Goal: Task Accomplishment & Management: Manage account settings

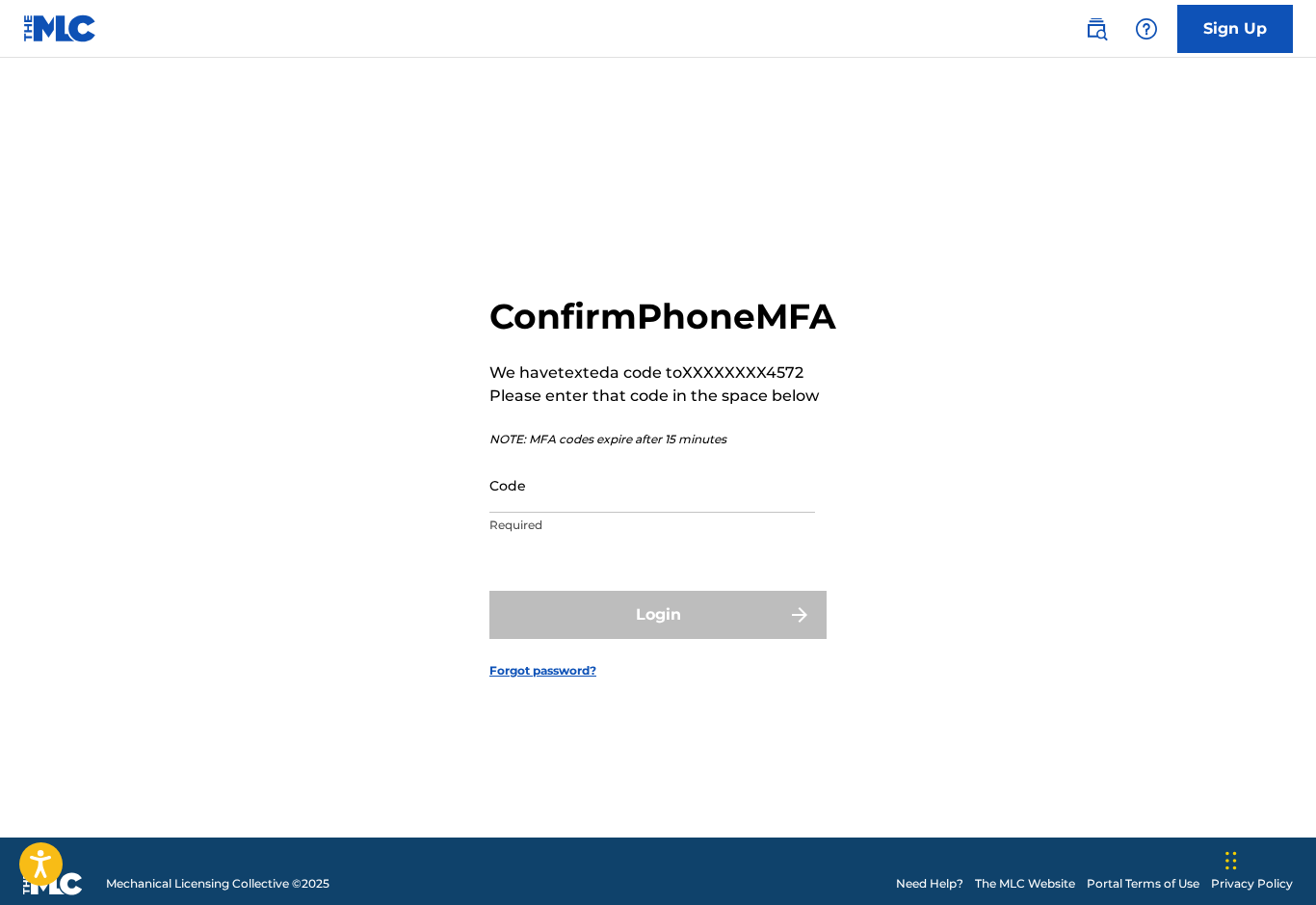
click at [524, 513] on input "Code" at bounding box center [652, 484] width 326 height 55
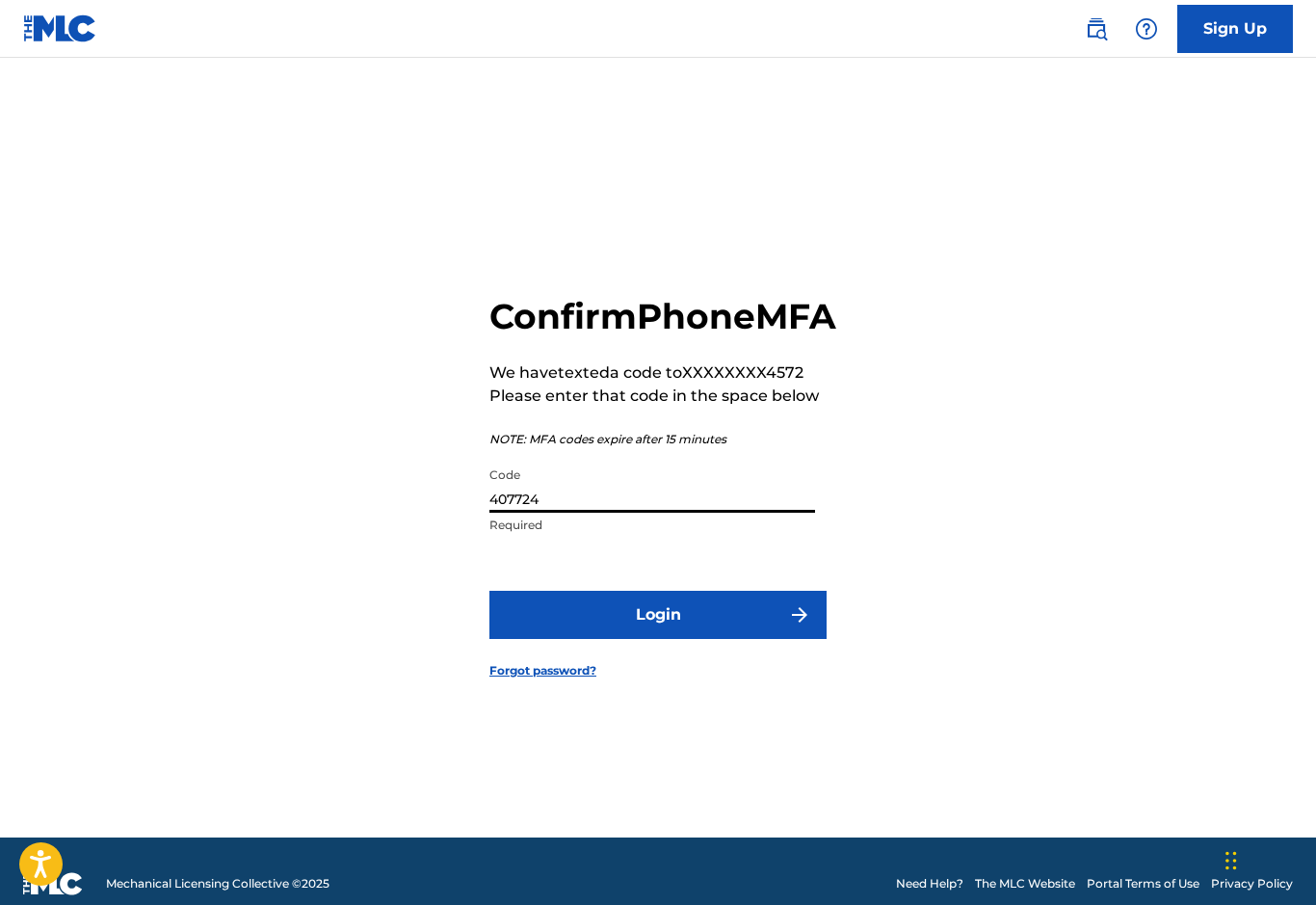
type input "407724"
click at [551, 639] on button "Login" at bounding box center [657, 615] width 337 height 48
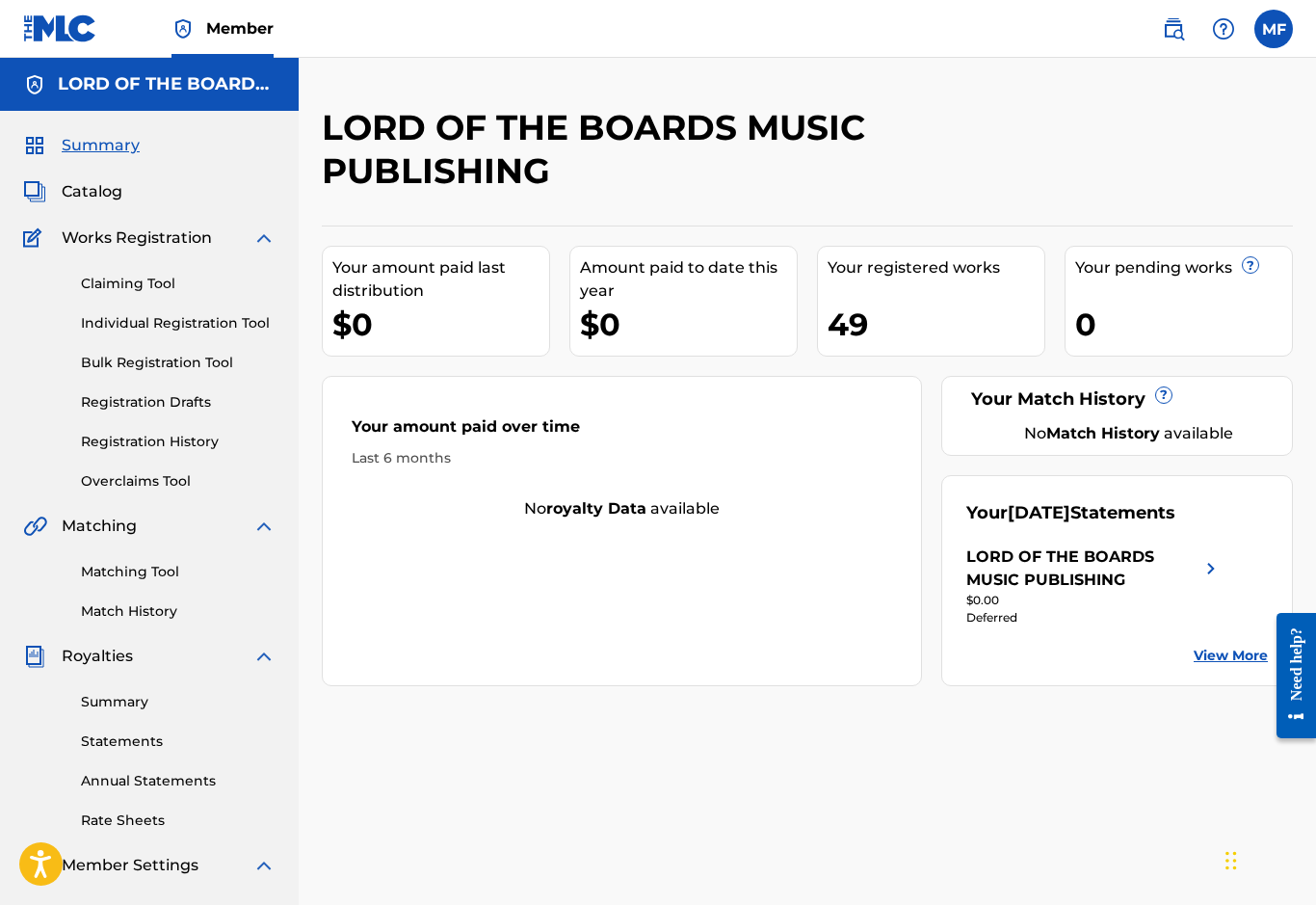
click at [112, 698] on link "Summary" at bounding box center [178, 702] width 195 height 20
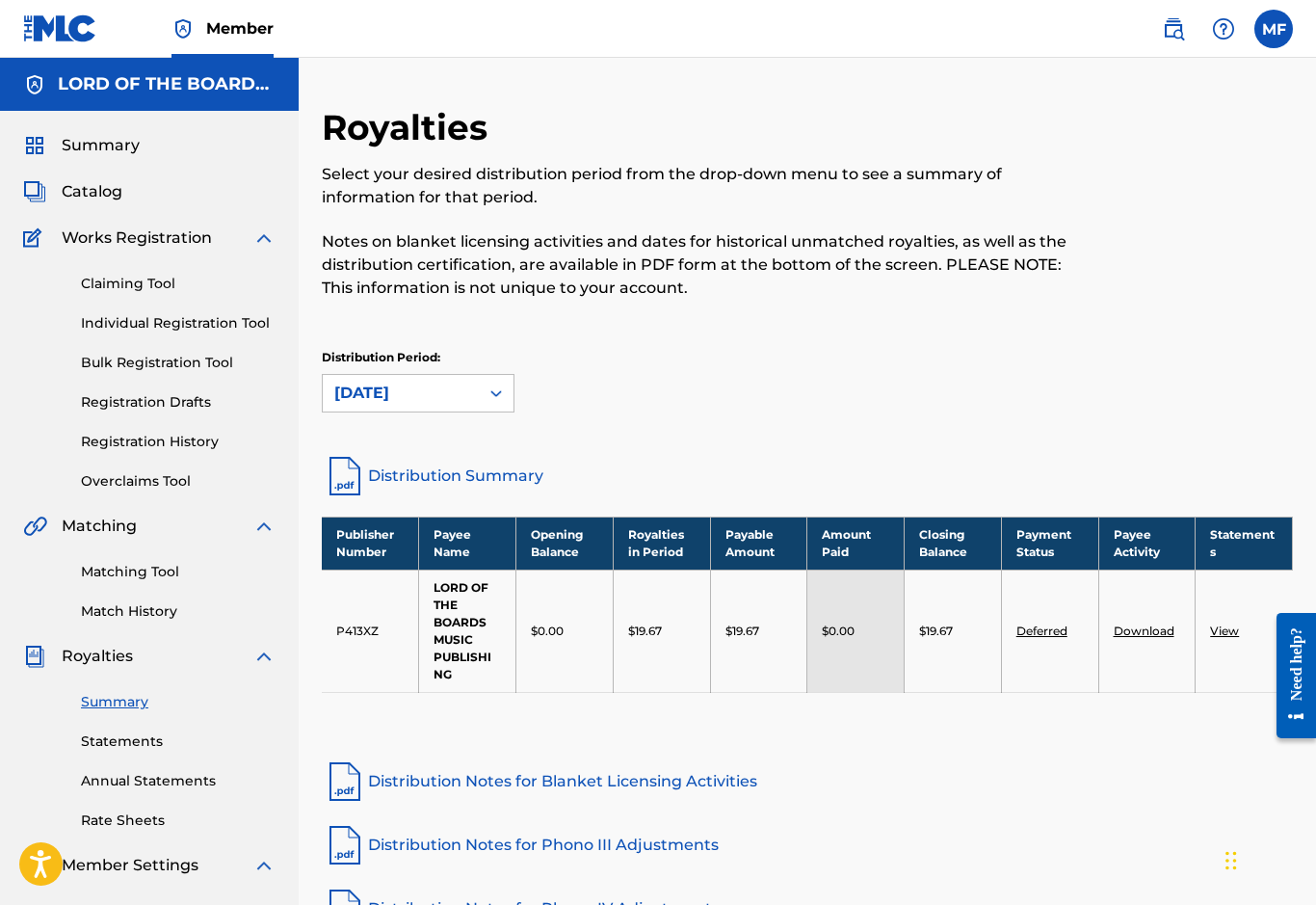
click at [78, 201] on span "Catalog" at bounding box center [91, 191] width 61 height 23
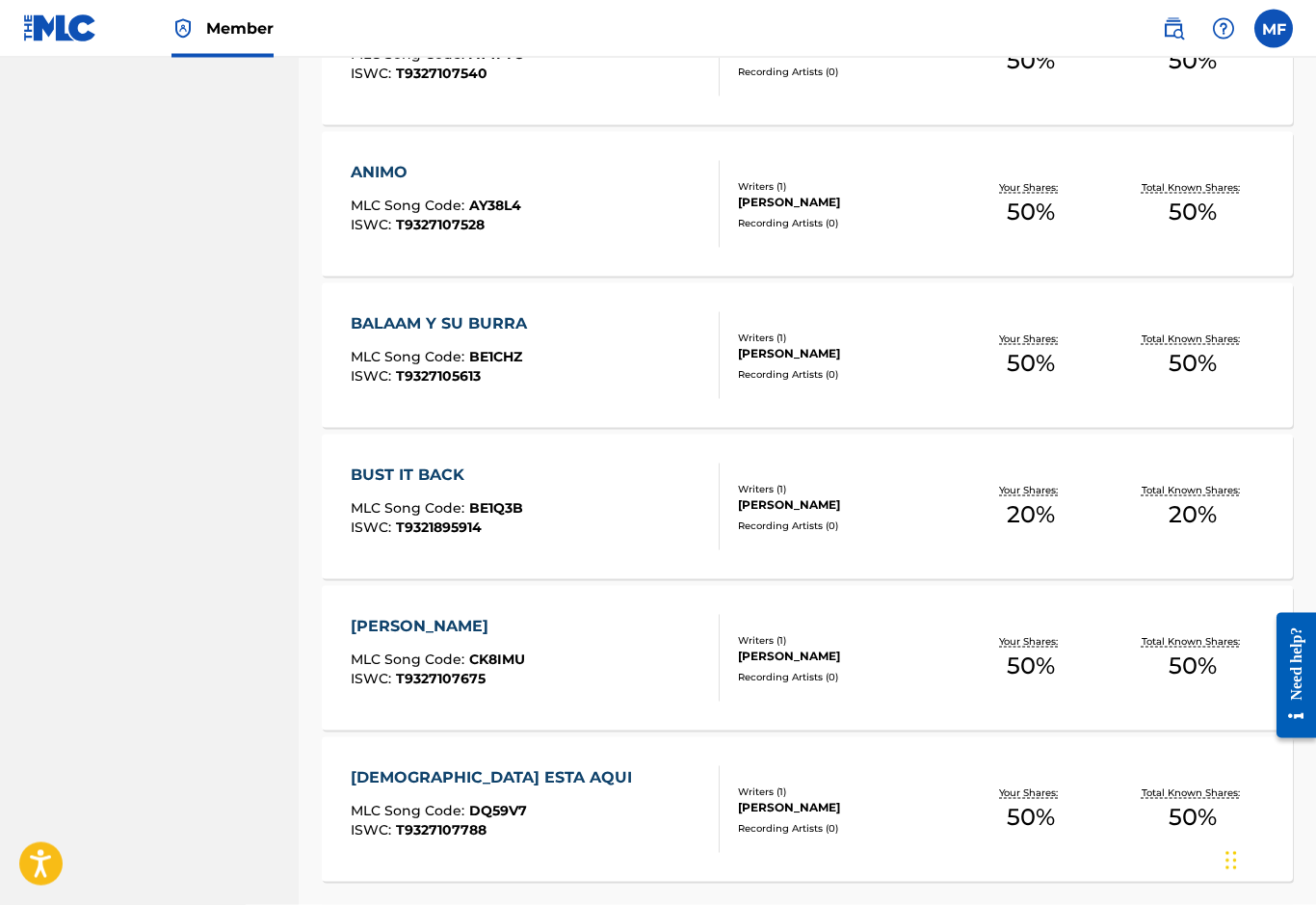
scroll to position [1267, 0]
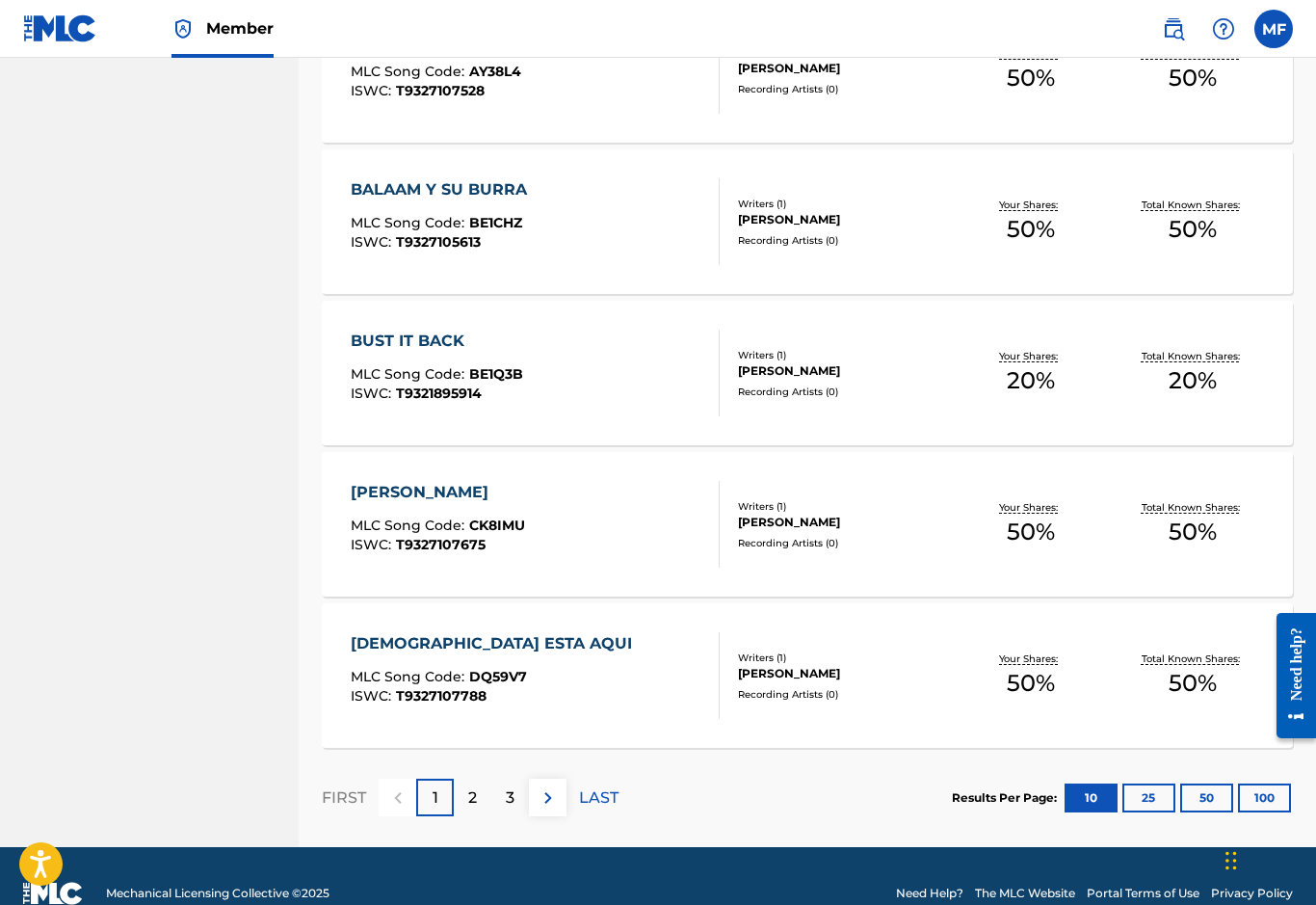
click at [511, 803] on p "3" at bounding box center [510, 798] width 9 height 23
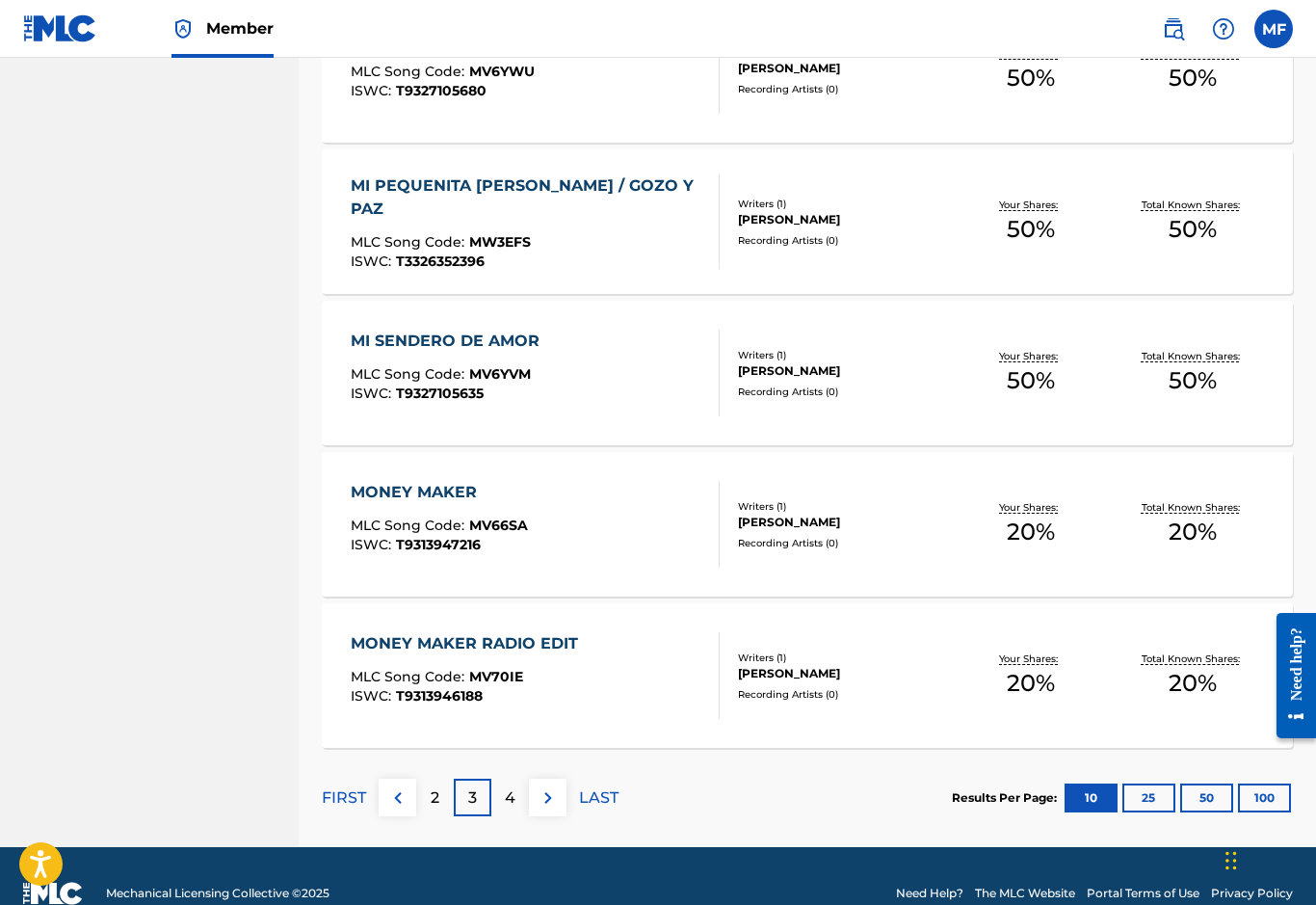
click at [508, 797] on p "4" at bounding box center [510, 798] width 11 height 23
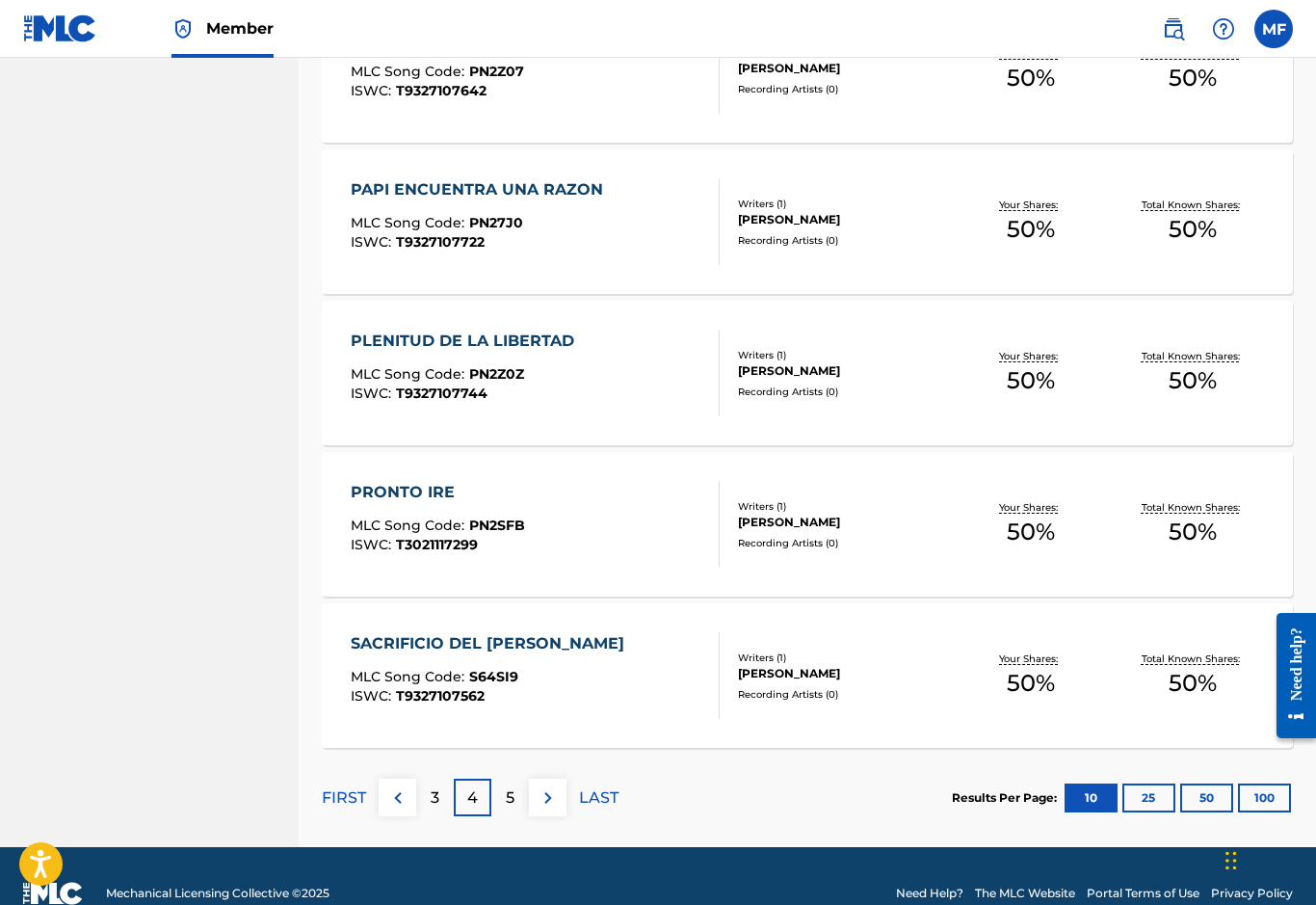
click at [512, 799] on p "5" at bounding box center [510, 798] width 9 height 23
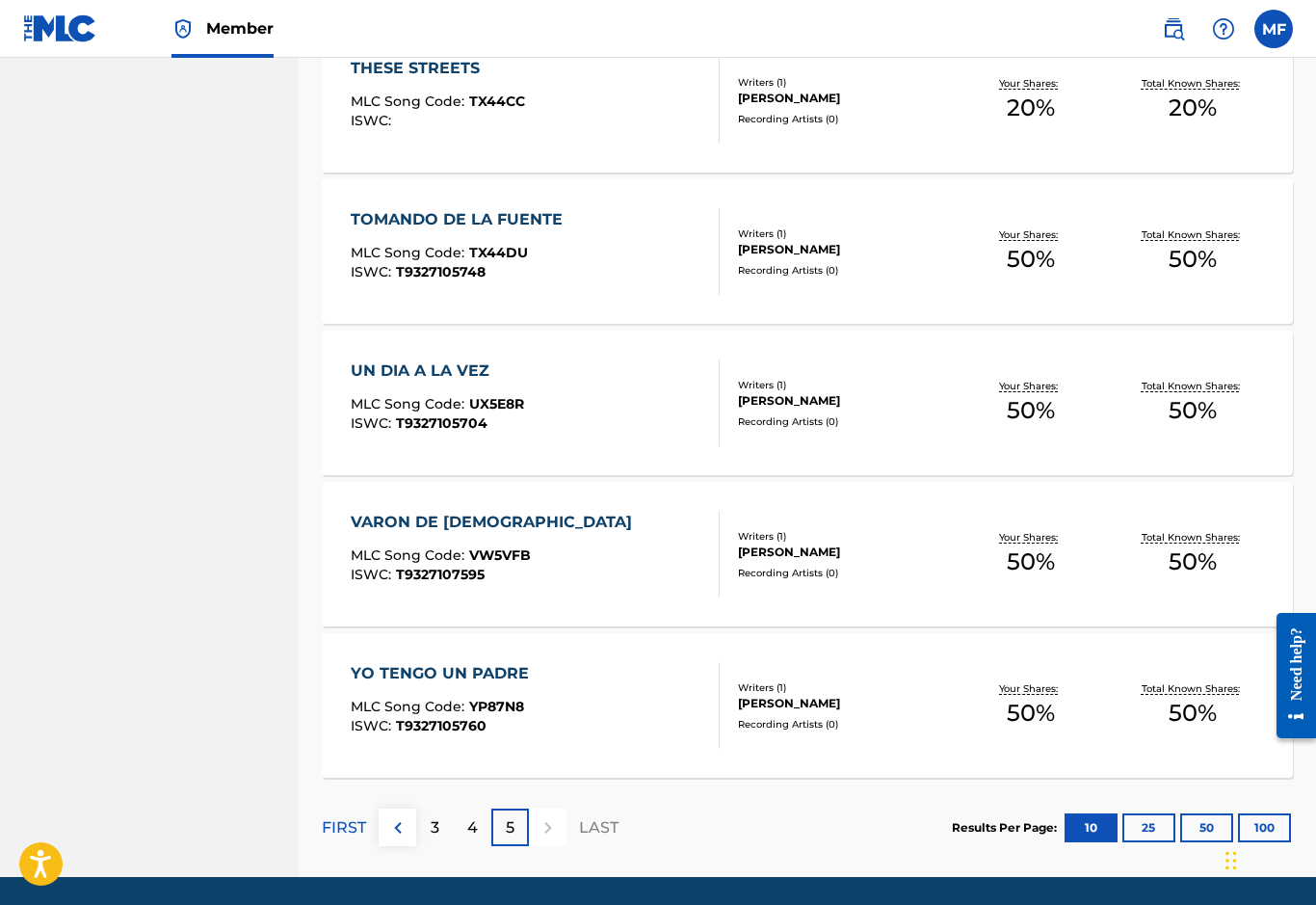
scroll to position [1116, 0]
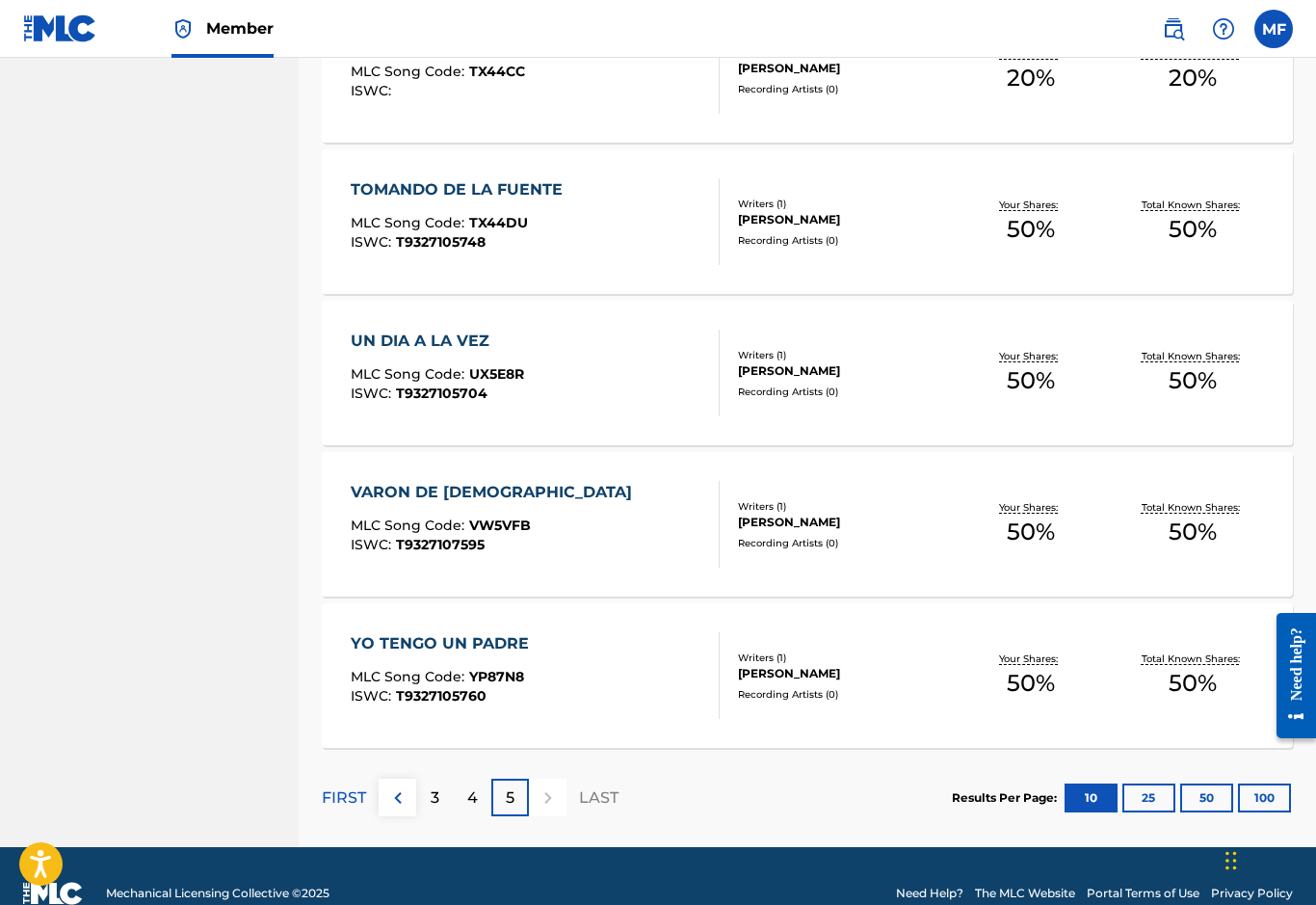
click at [337, 804] on p "FIRST" at bounding box center [344, 798] width 45 height 23
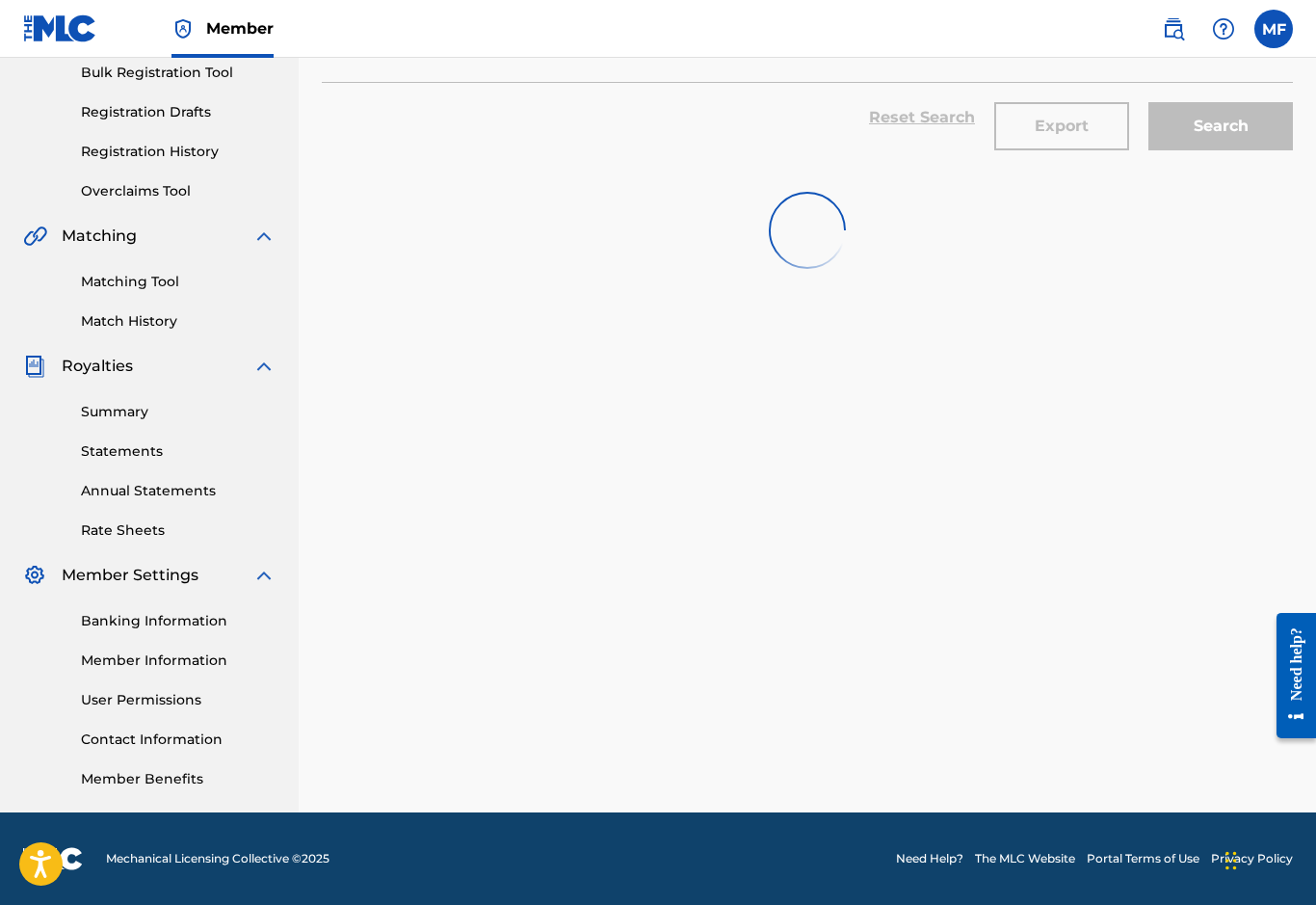
scroll to position [256, 0]
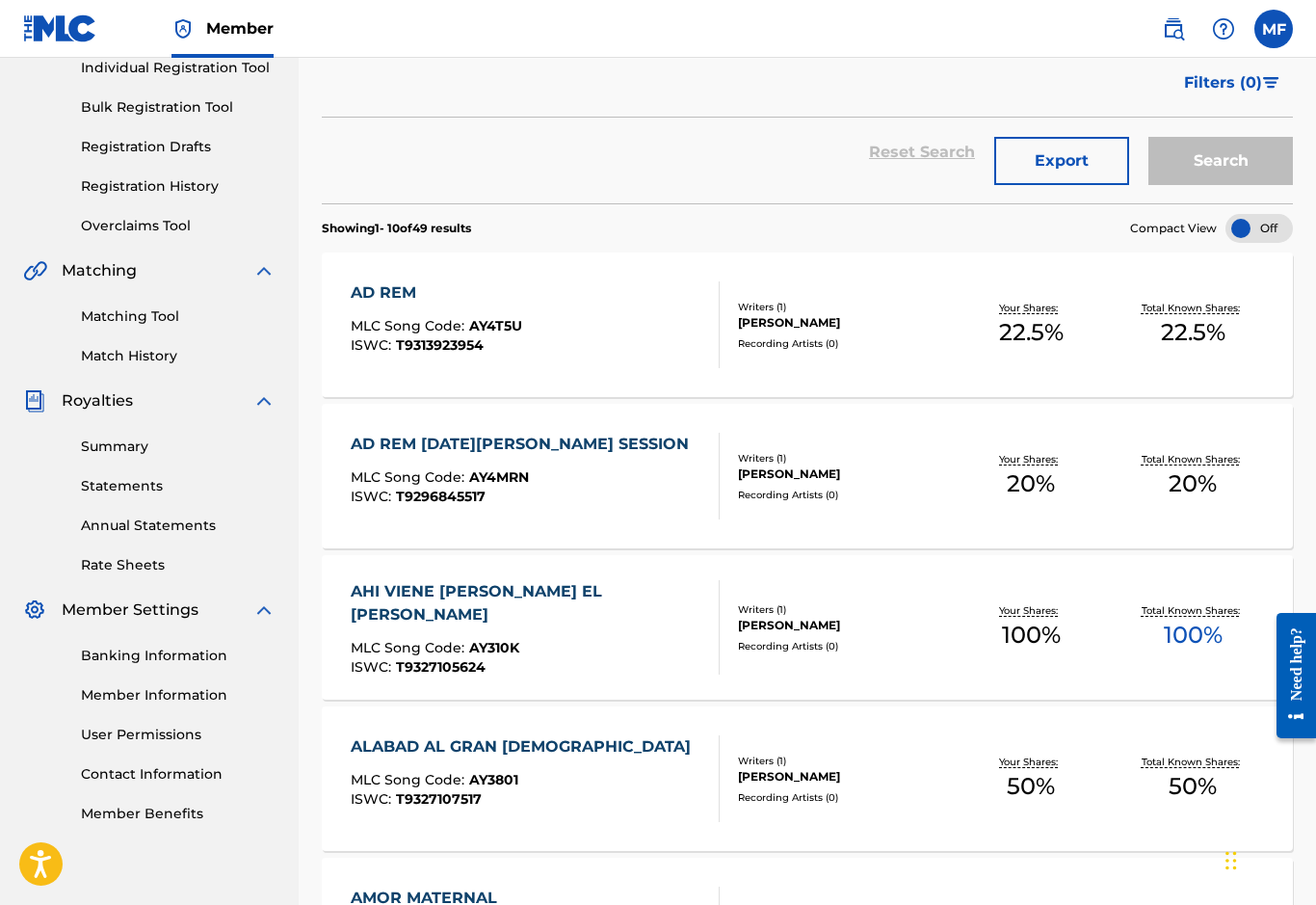
click at [1205, 638] on span "100 %" at bounding box center [1193, 634] width 59 height 35
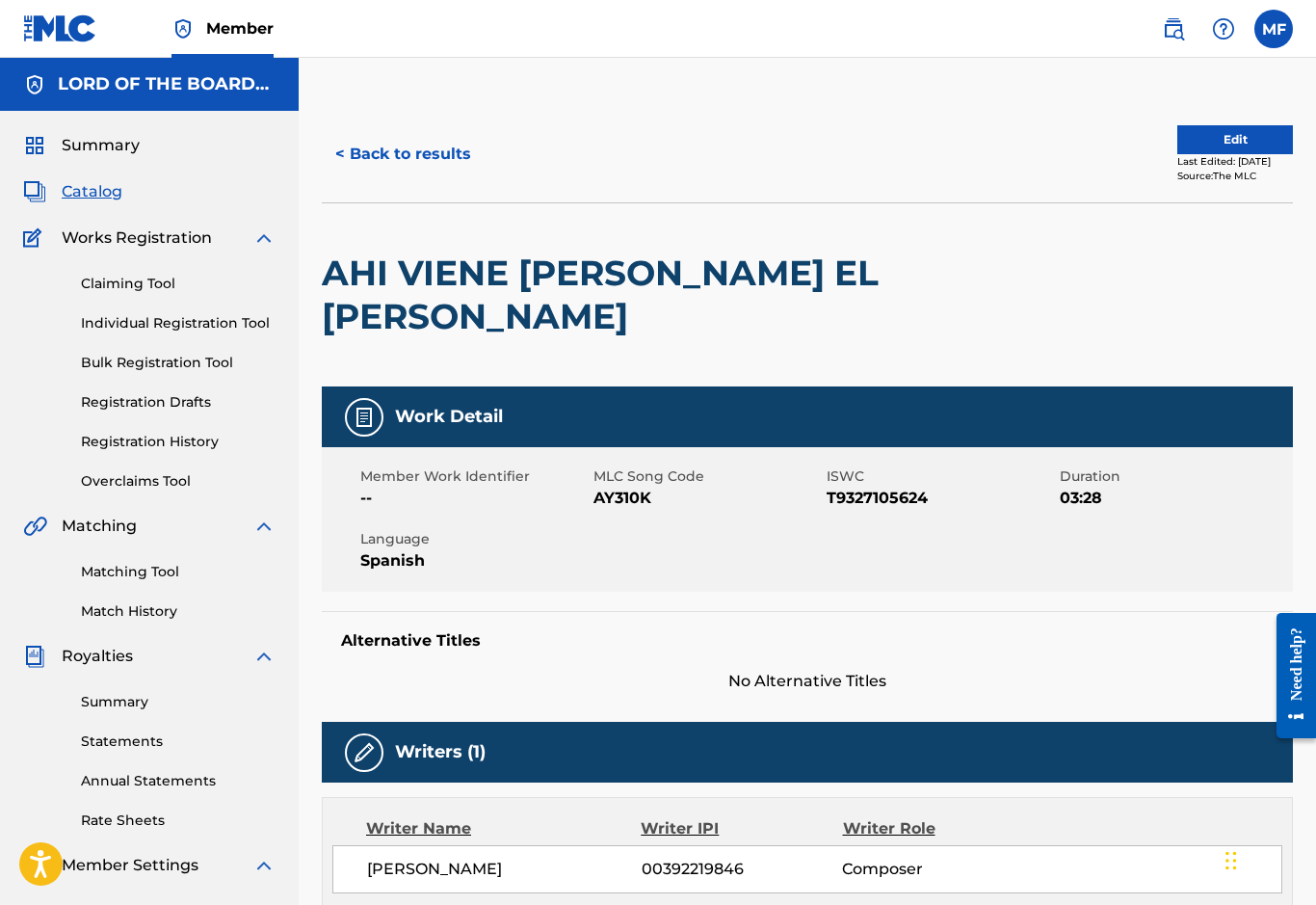
click at [375, 147] on button "< Back to results" at bounding box center [404, 154] width 163 height 48
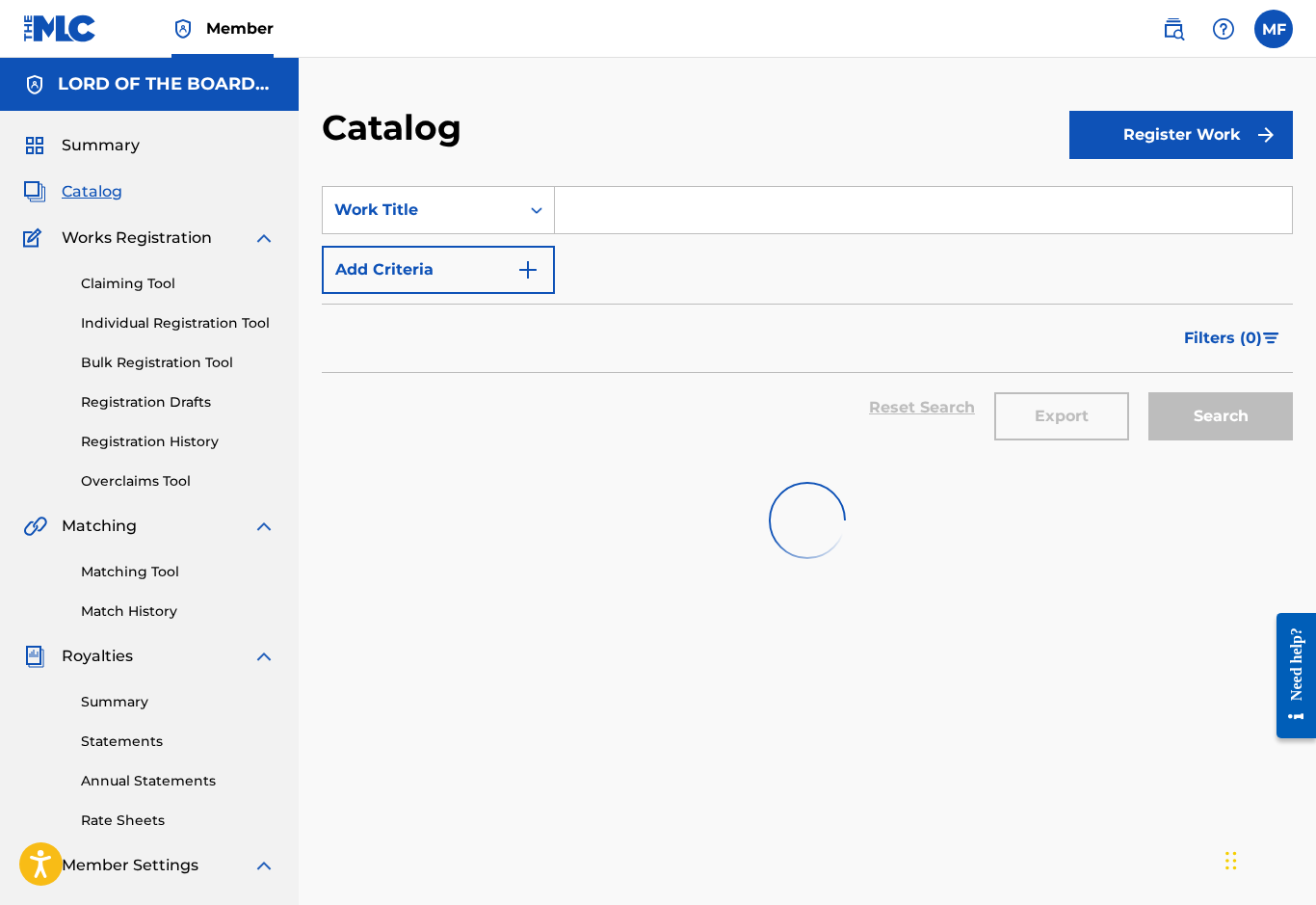
scroll to position [256, 0]
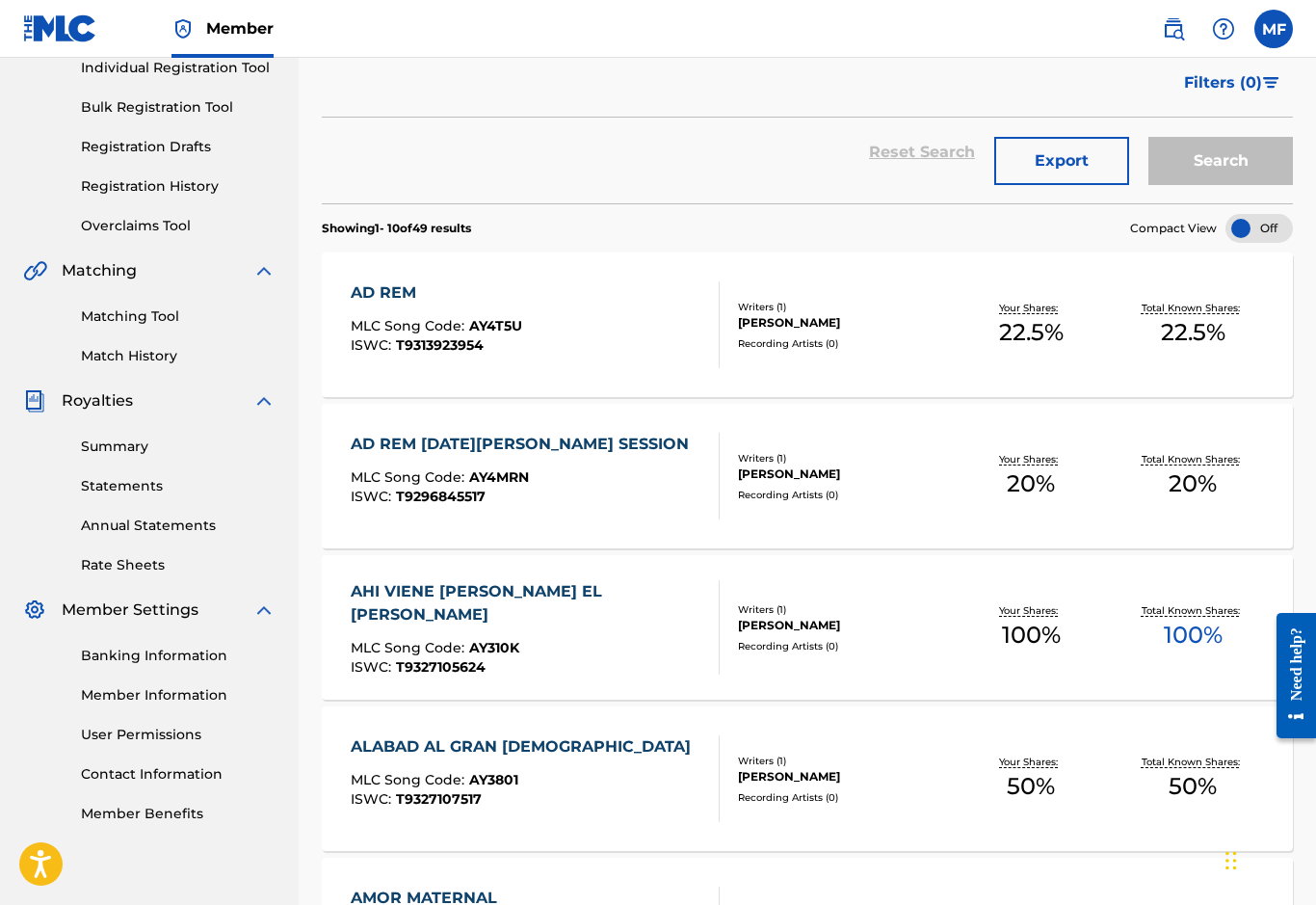
click at [381, 299] on div "AD REM" at bounding box center [436, 292] width 172 height 23
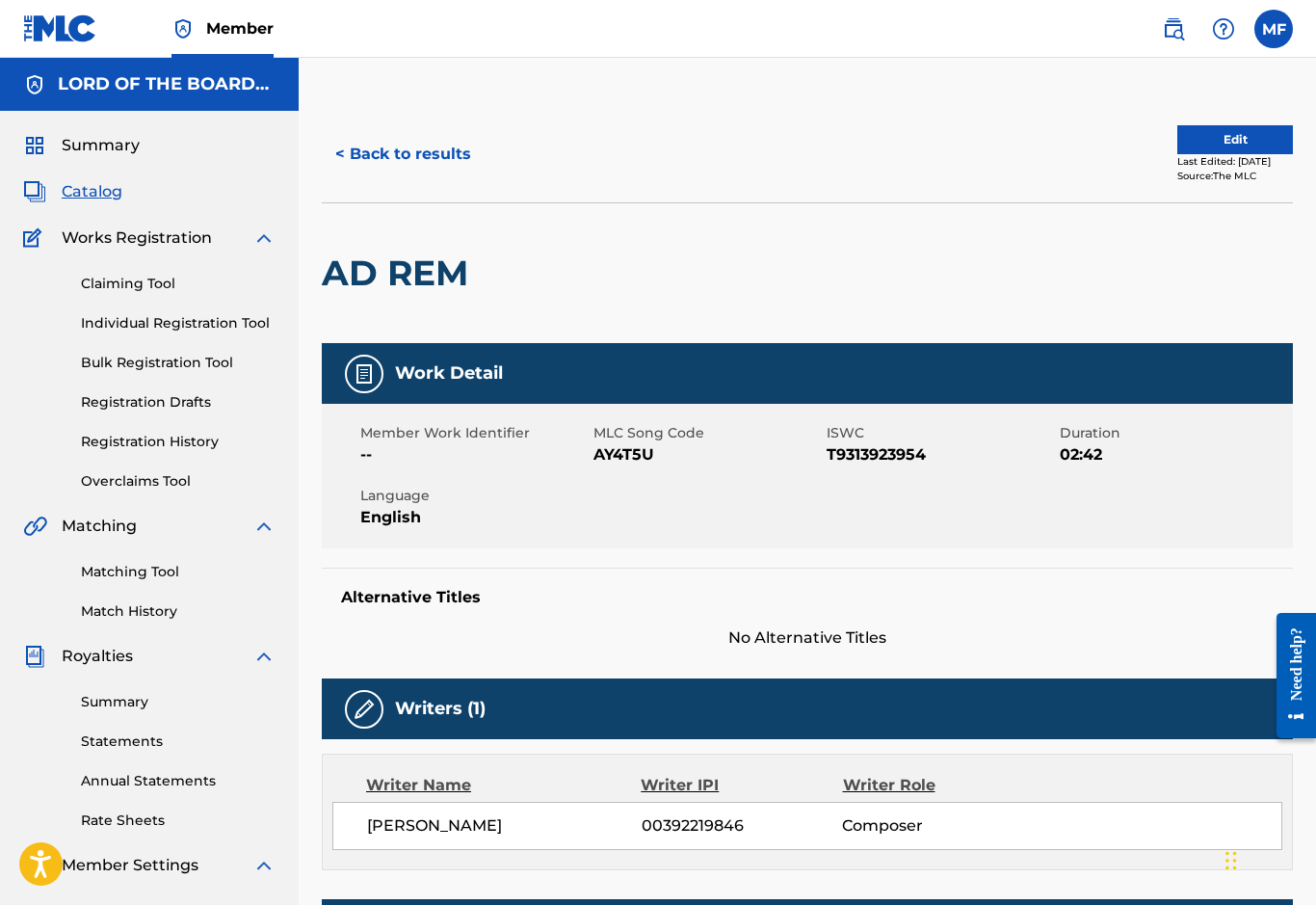
click at [1250, 148] on button "Edit" at bounding box center [1235, 139] width 115 height 29
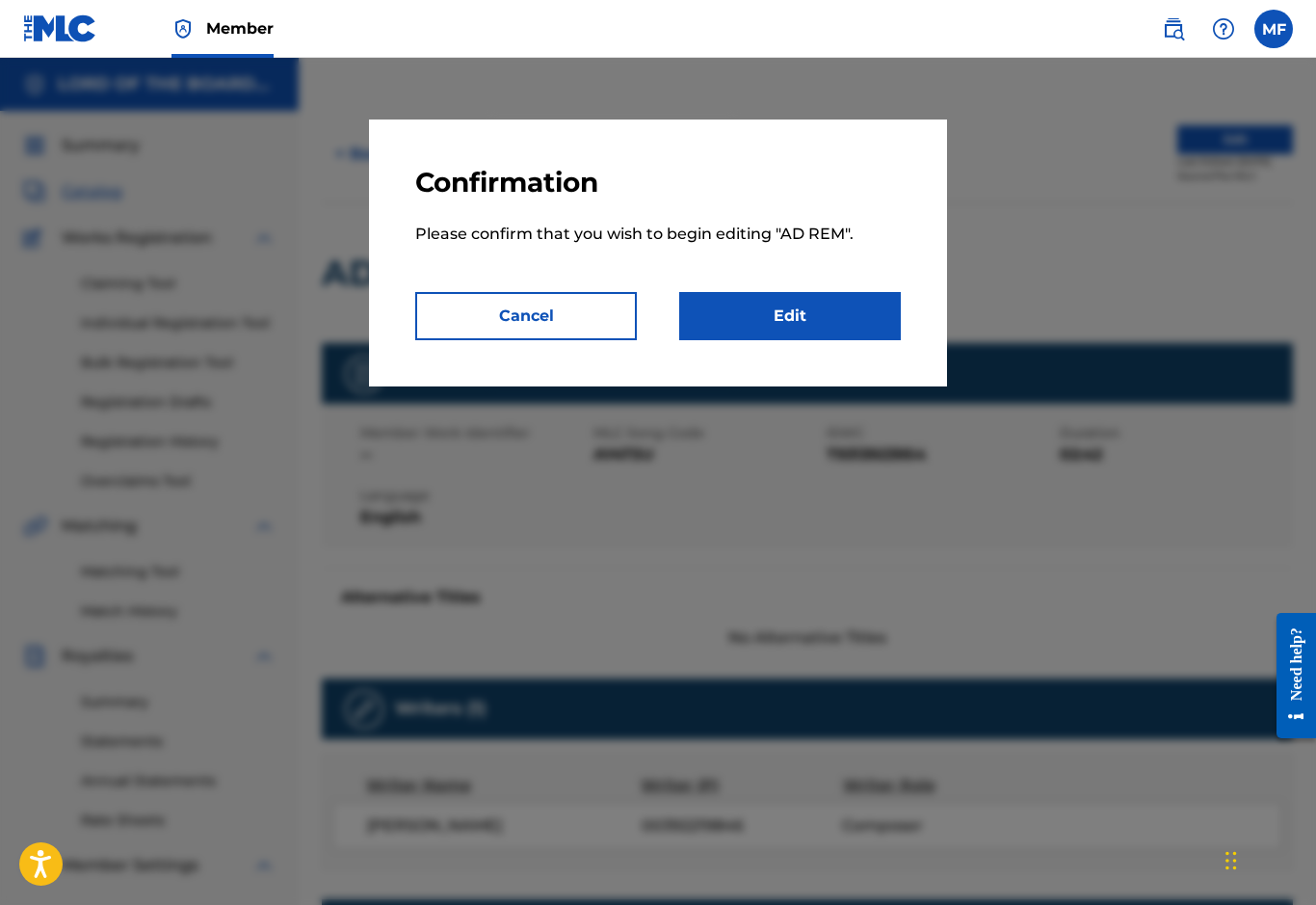
scroll to position [1, 0]
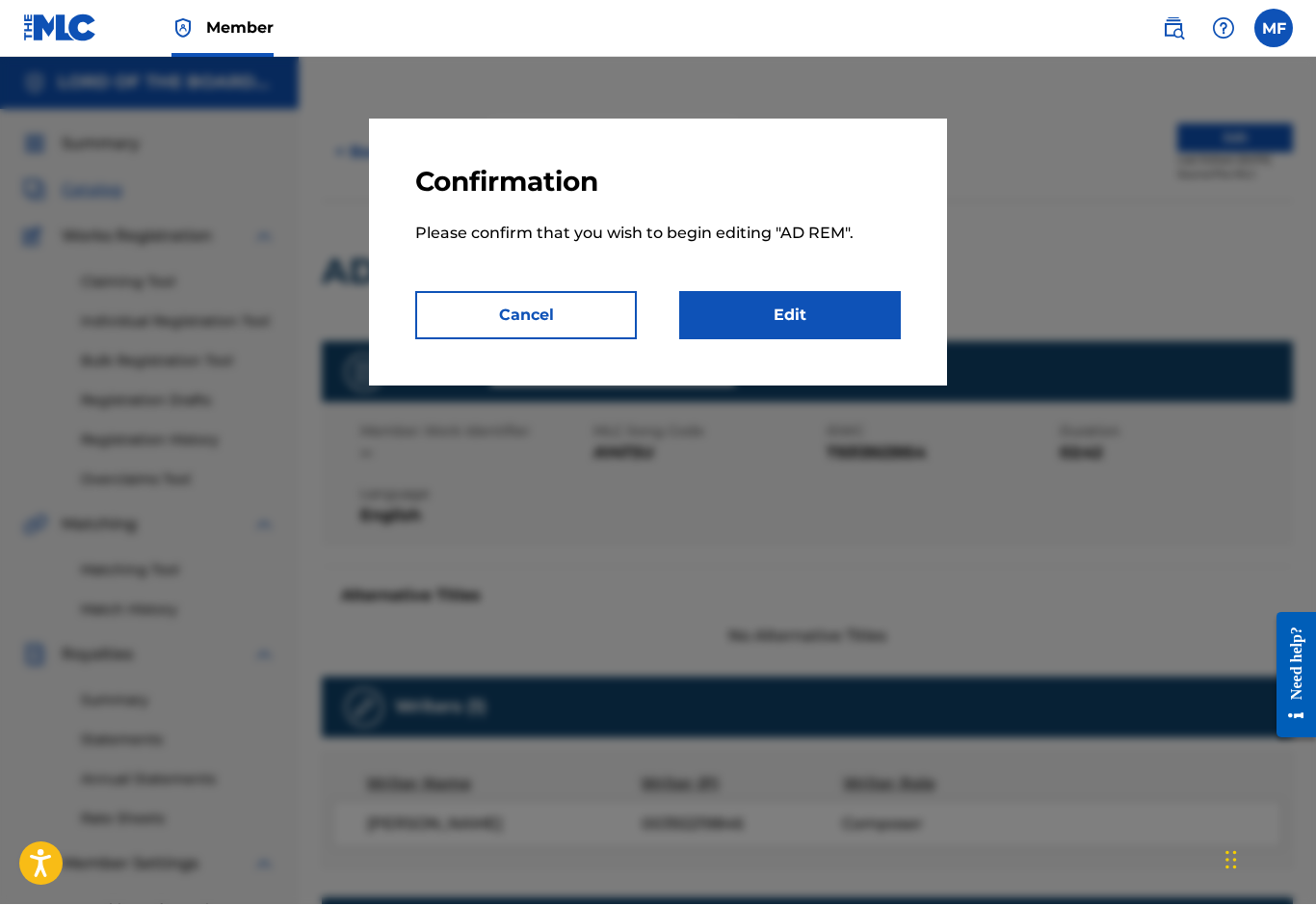
click at [757, 311] on link "Edit" at bounding box center [789, 316] width 222 height 48
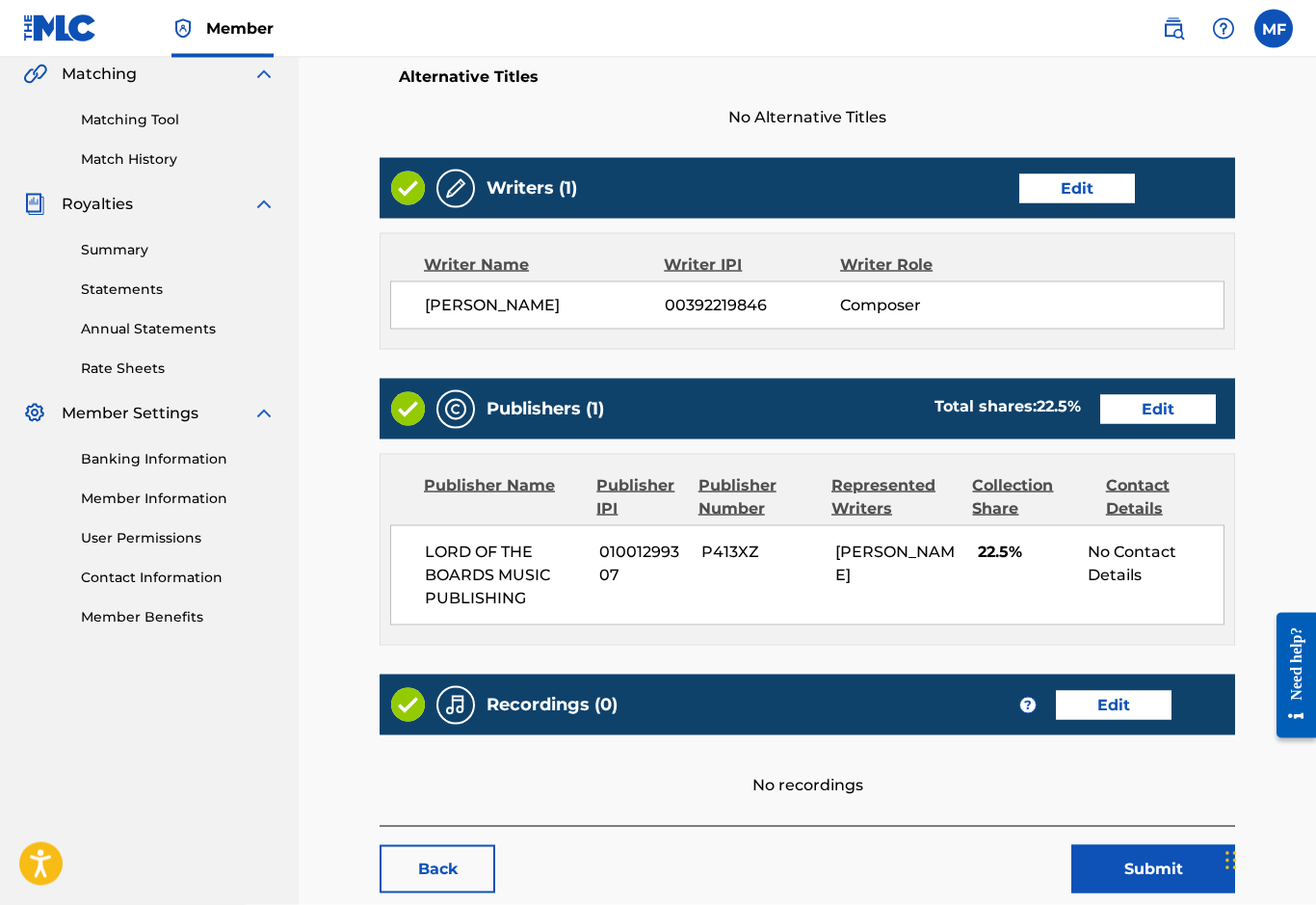
scroll to position [453, 0]
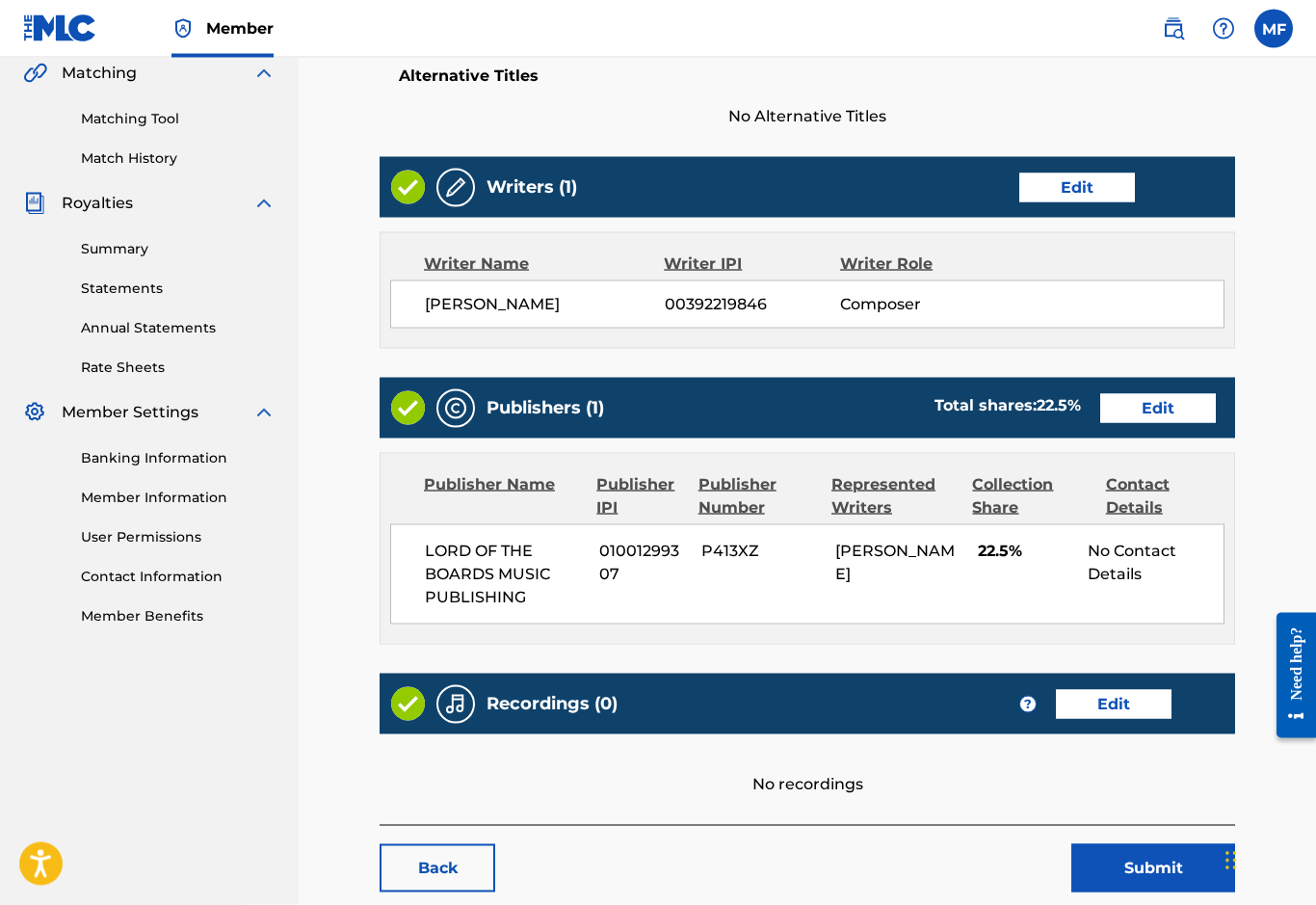
click at [1172, 415] on link "Edit" at bounding box center [1158, 408] width 115 height 29
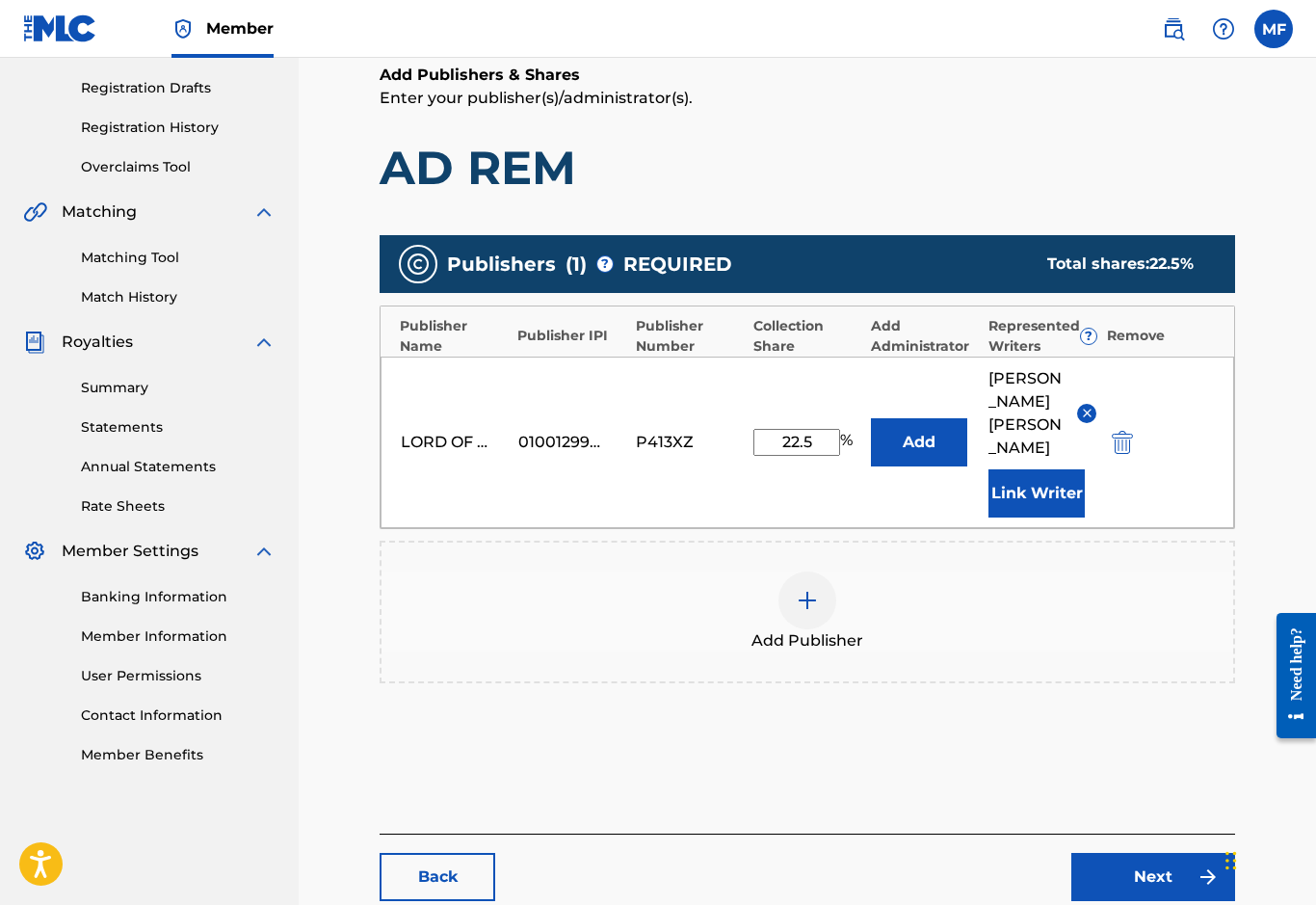
scroll to position [351, 0]
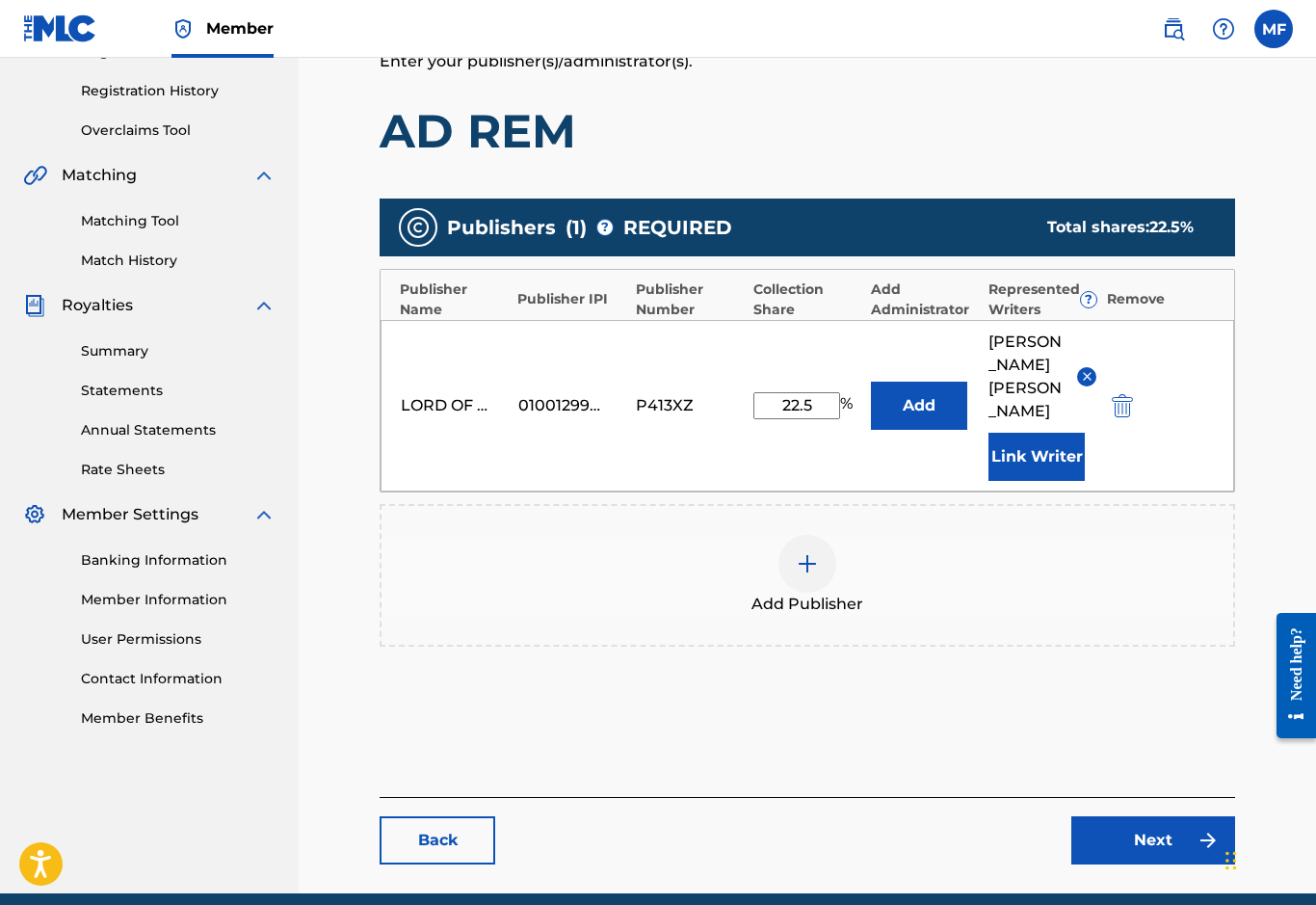
click at [409, 816] on link "Back" at bounding box center [437, 840] width 115 height 48
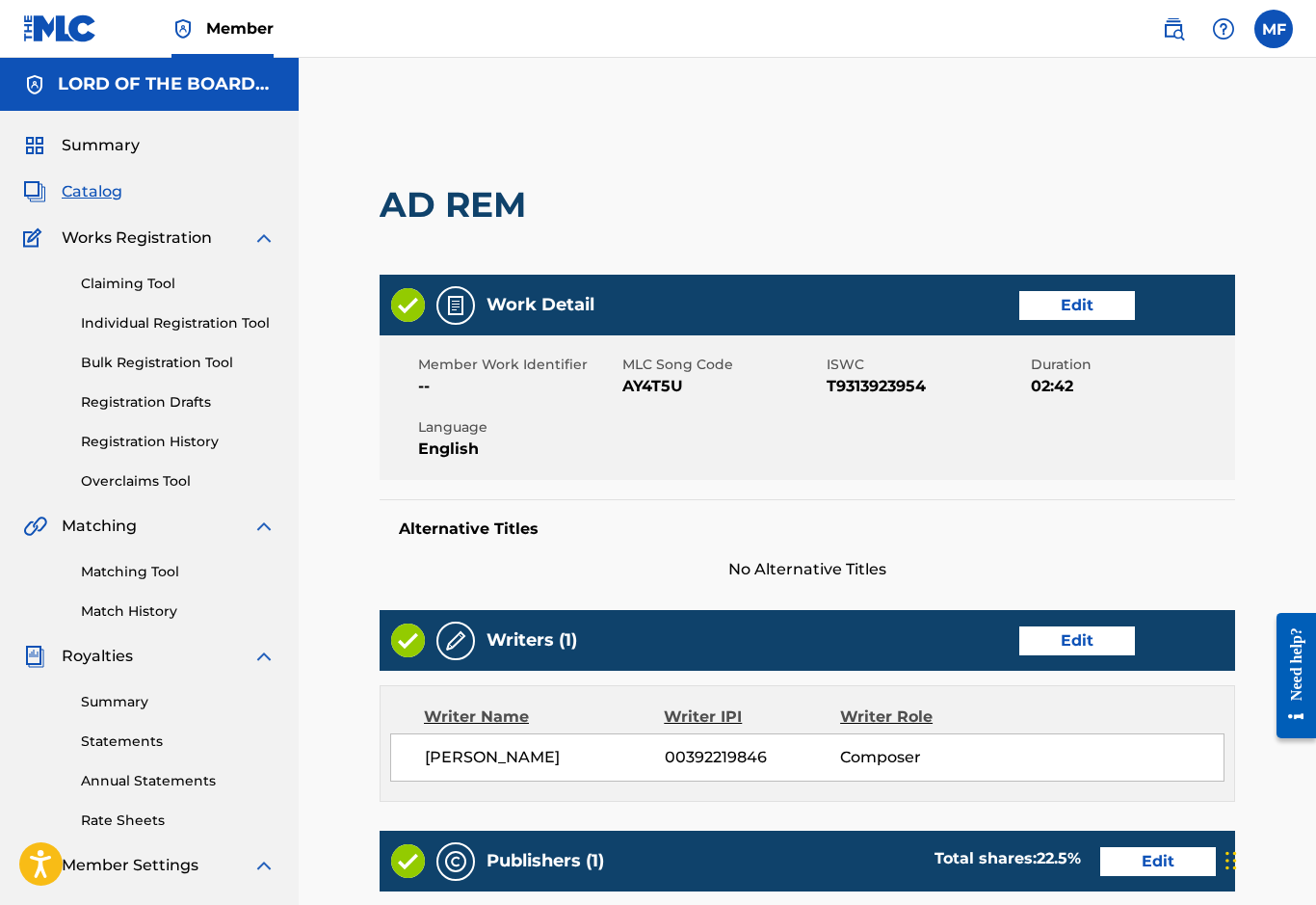
click at [89, 197] on span "Catalog" at bounding box center [91, 191] width 61 height 23
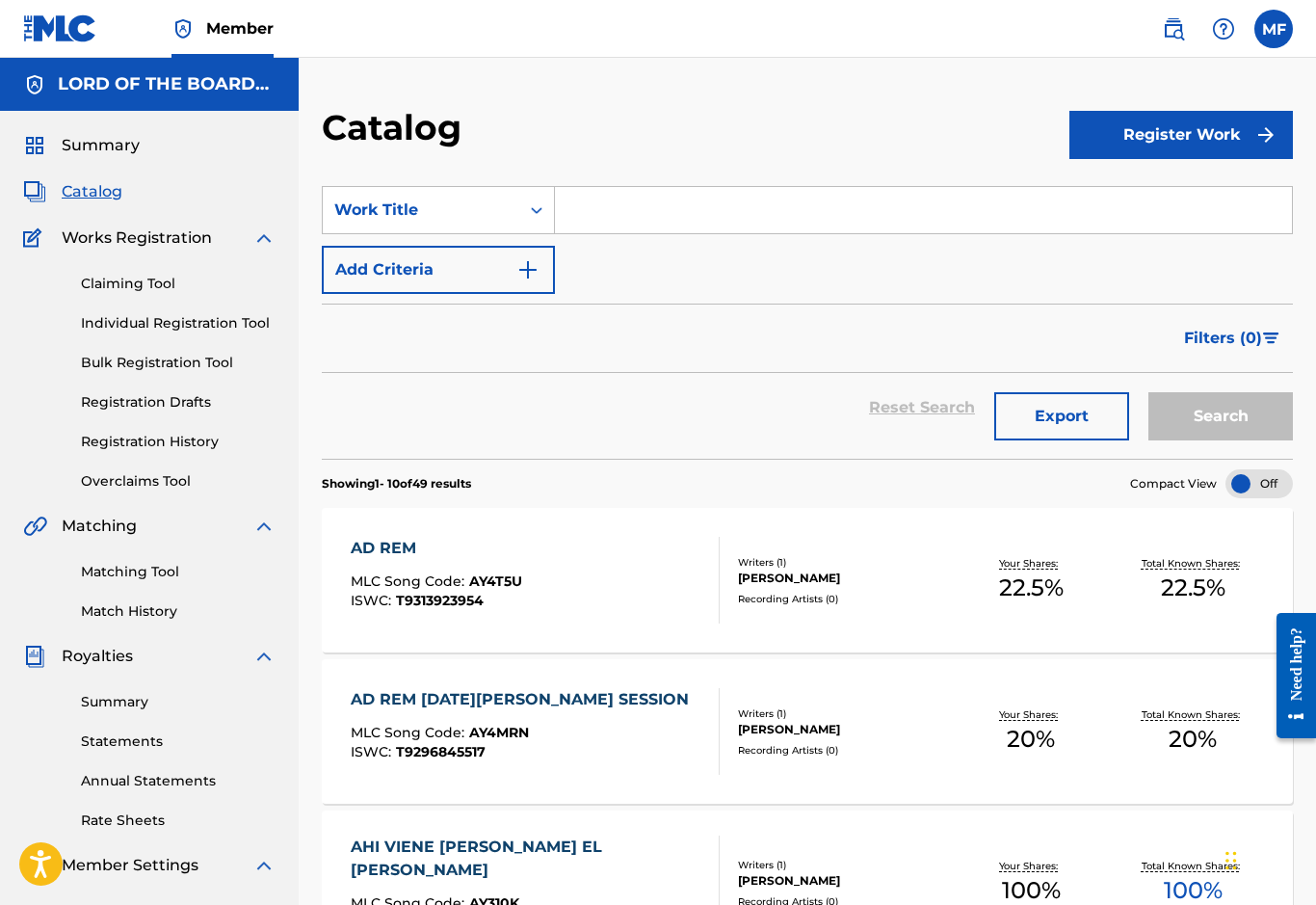
click at [93, 150] on span "Summary" at bounding box center [100, 145] width 79 height 23
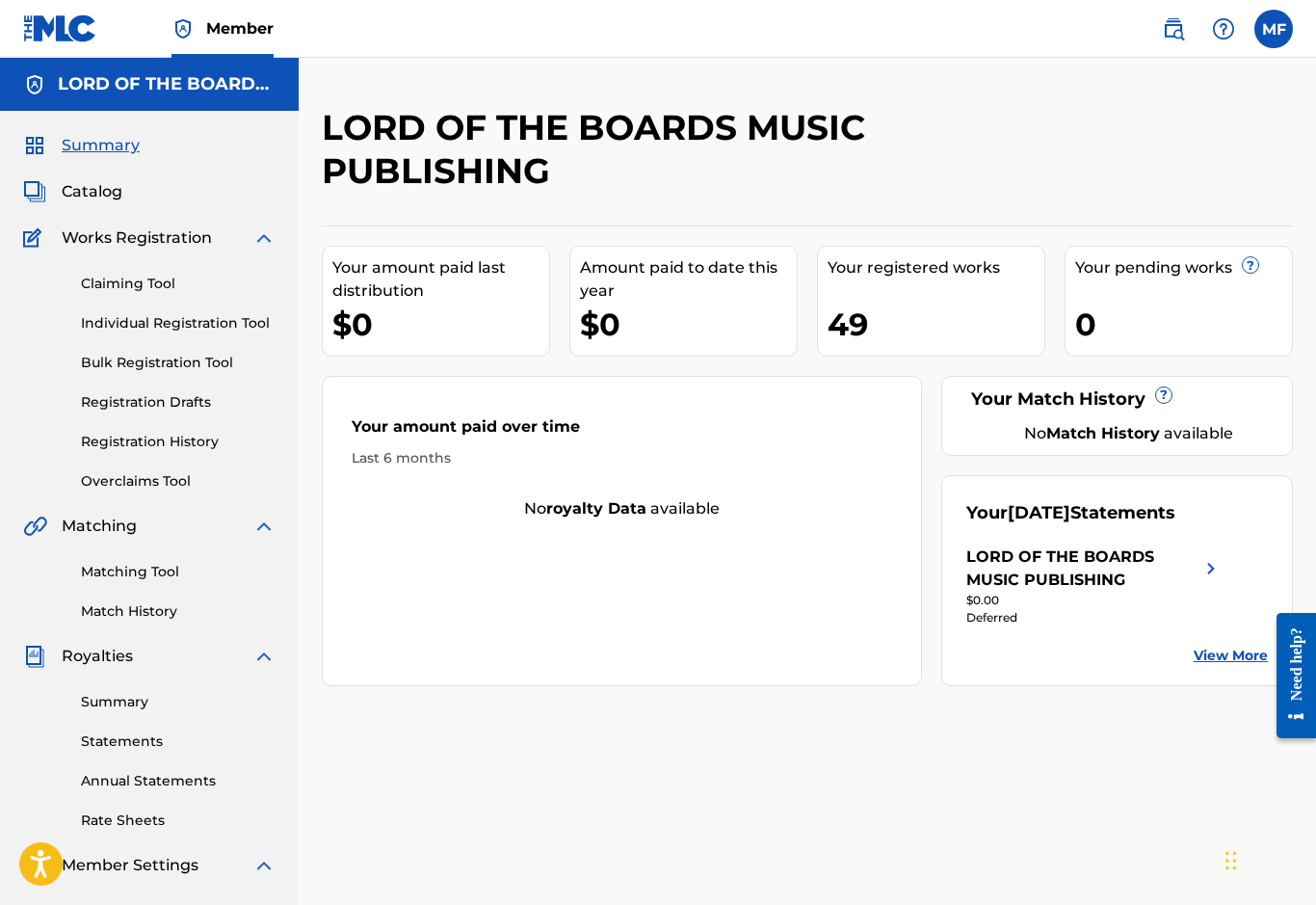
click at [99, 452] on link "Registration History" at bounding box center [178, 442] width 195 height 20
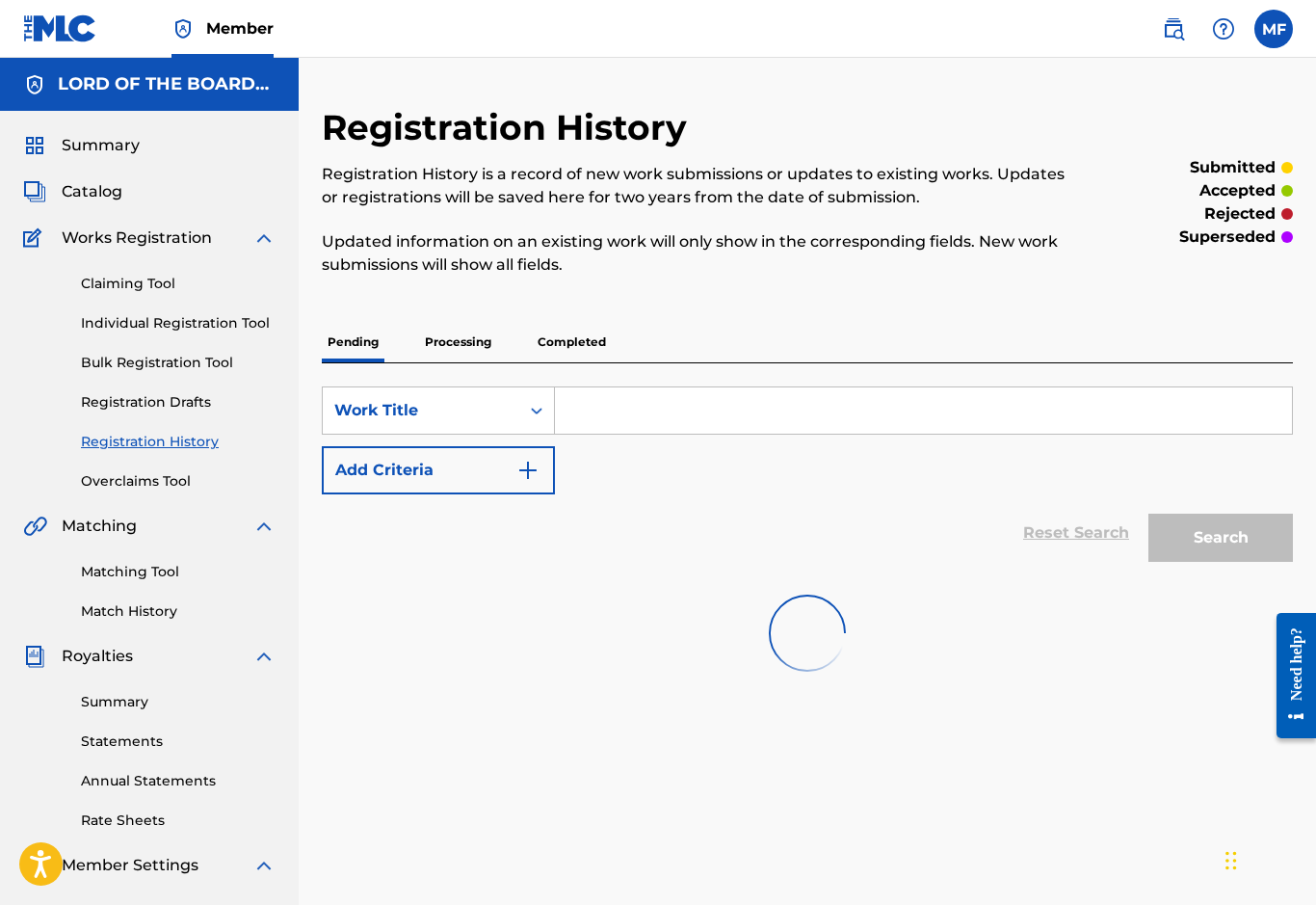
click at [438, 354] on p "Processing" at bounding box center [458, 342] width 79 height 41
click at [552, 339] on p "Completed" at bounding box center [572, 342] width 80 height 41
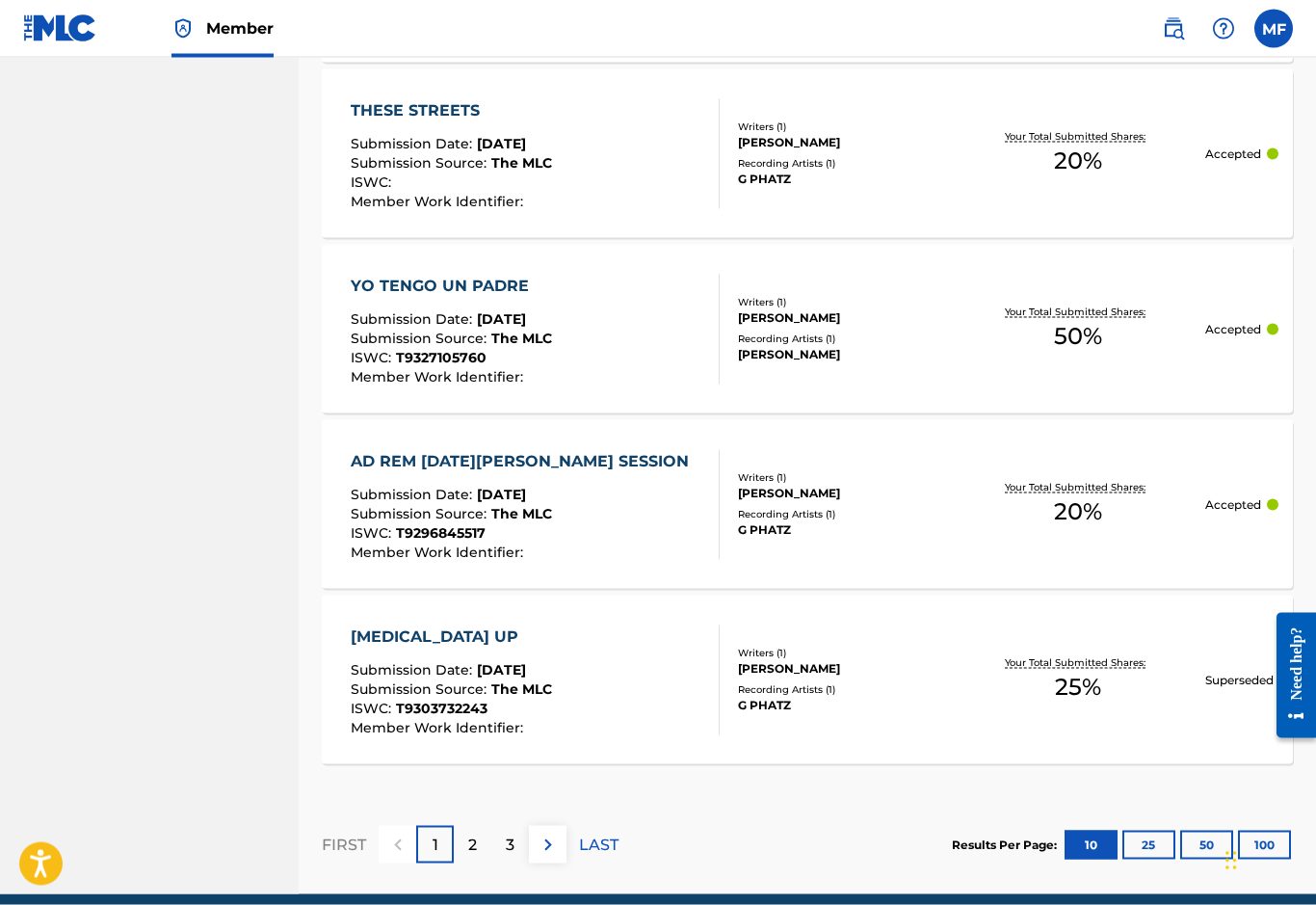
scroll to position [1730, 0]
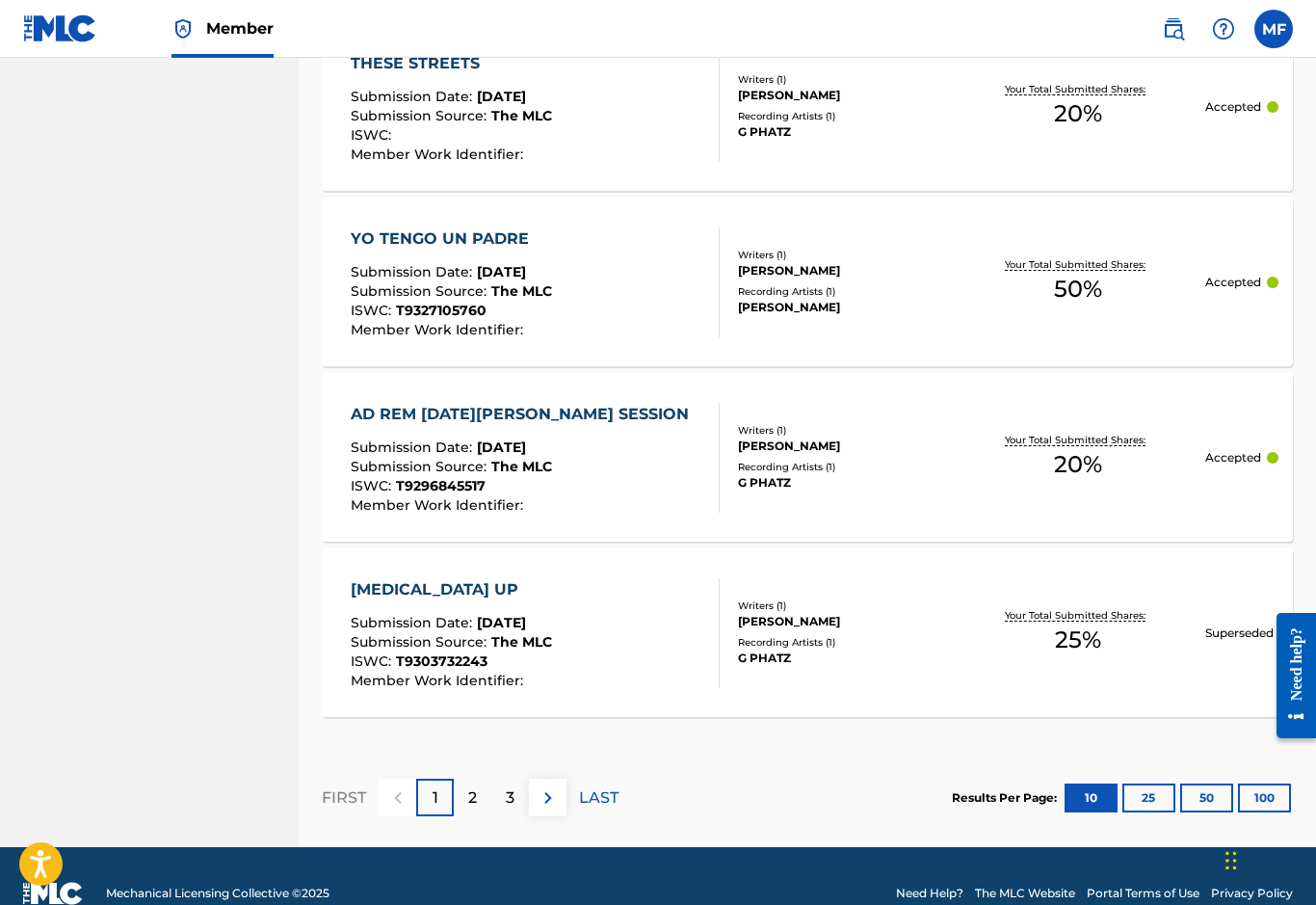
click at [506, 809] on p "3" at bounding box center [510, 798] width 9 height 23
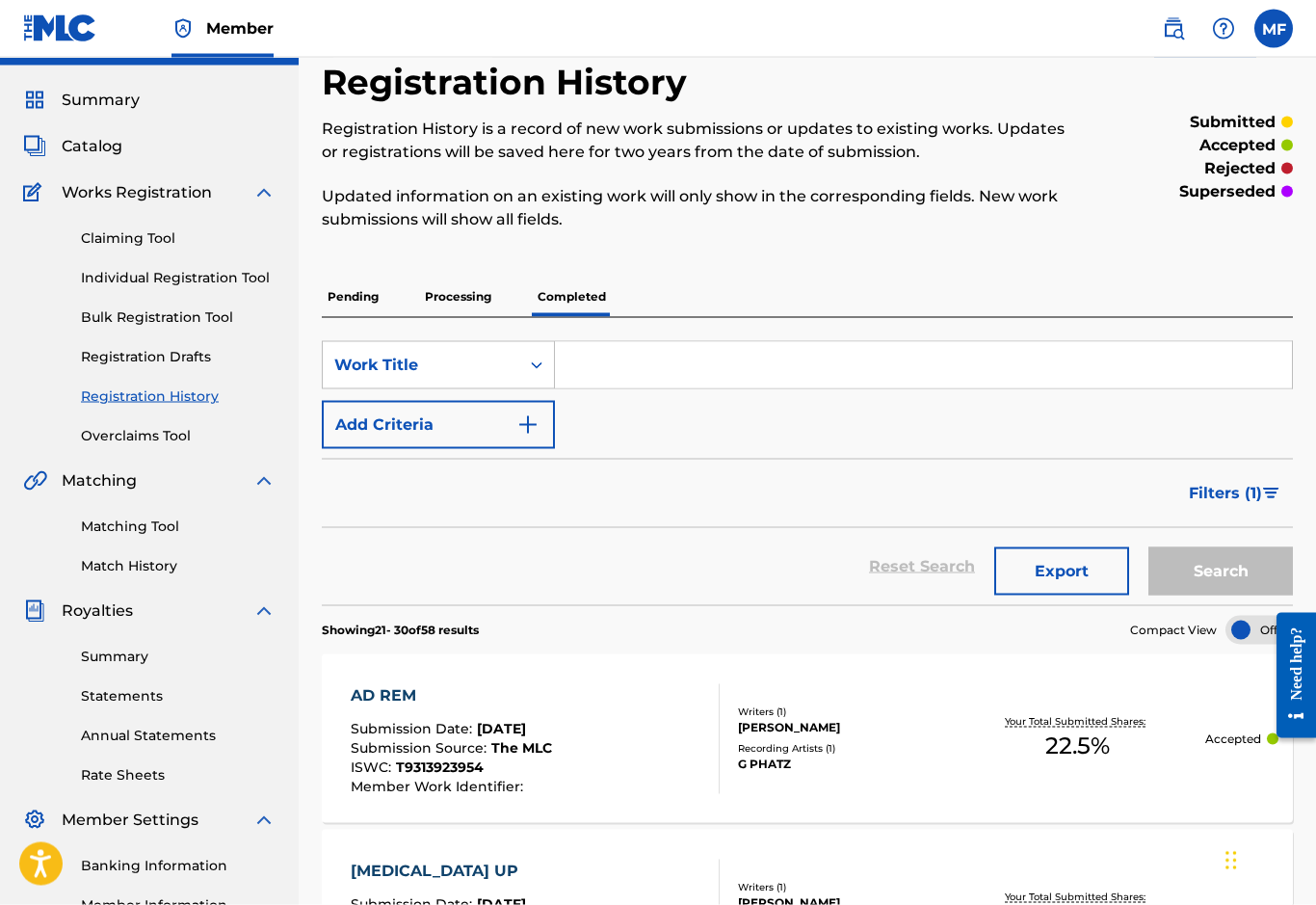
scroll to position [0, 0]
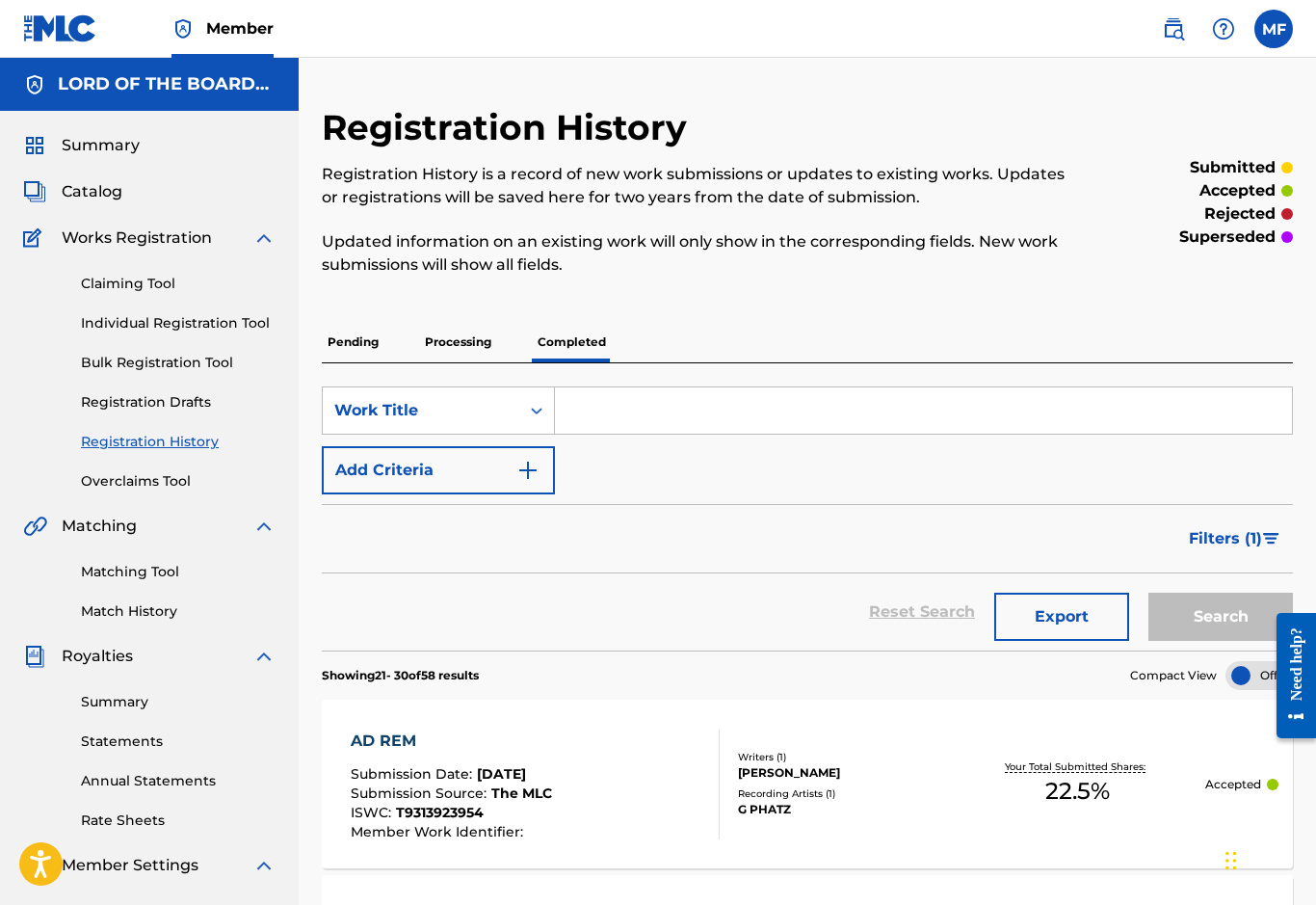
click at [105, 709] on link "Summary" at bounding box center [178, 702] width 195 height 20
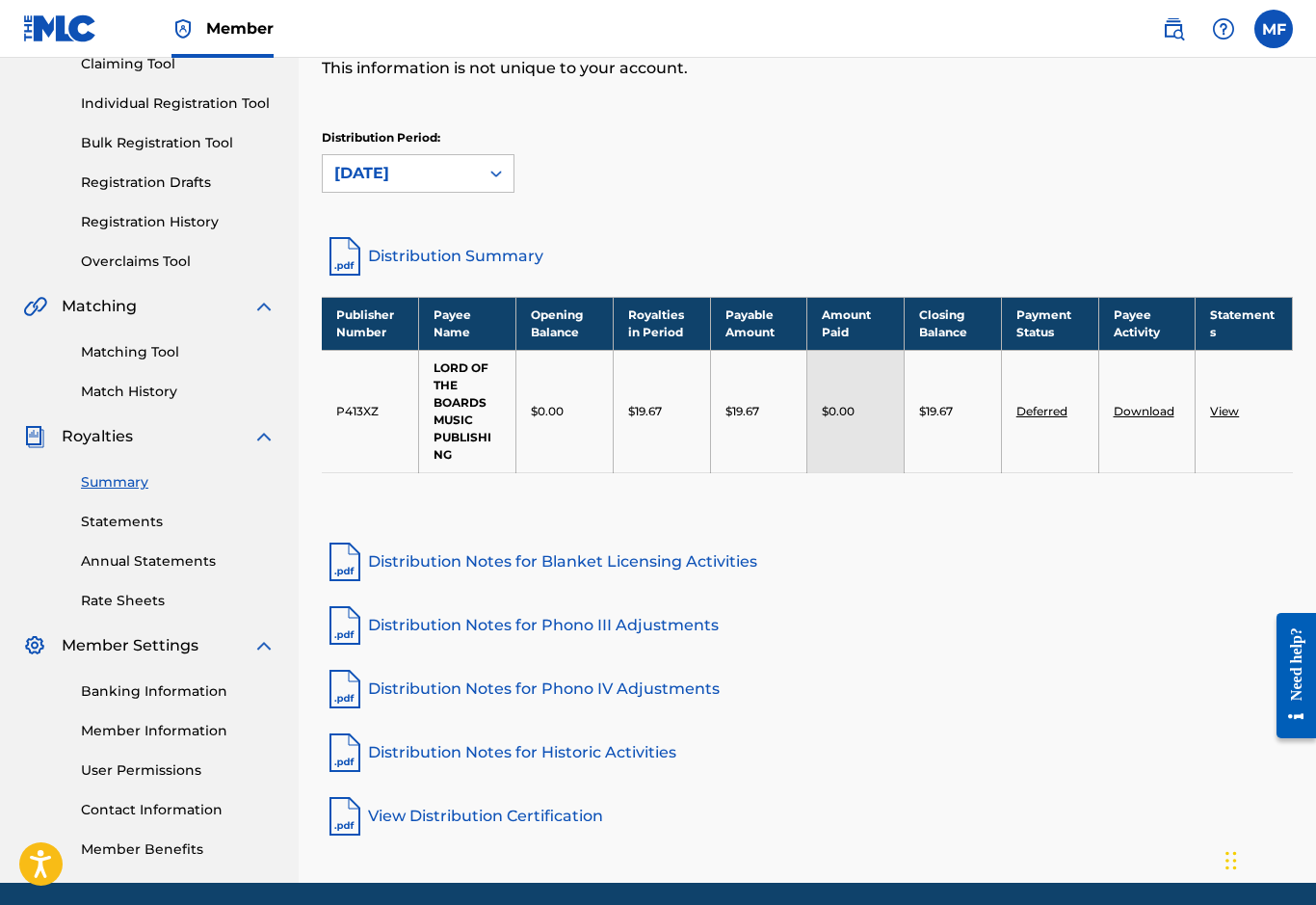
scroll to position [256, 0]
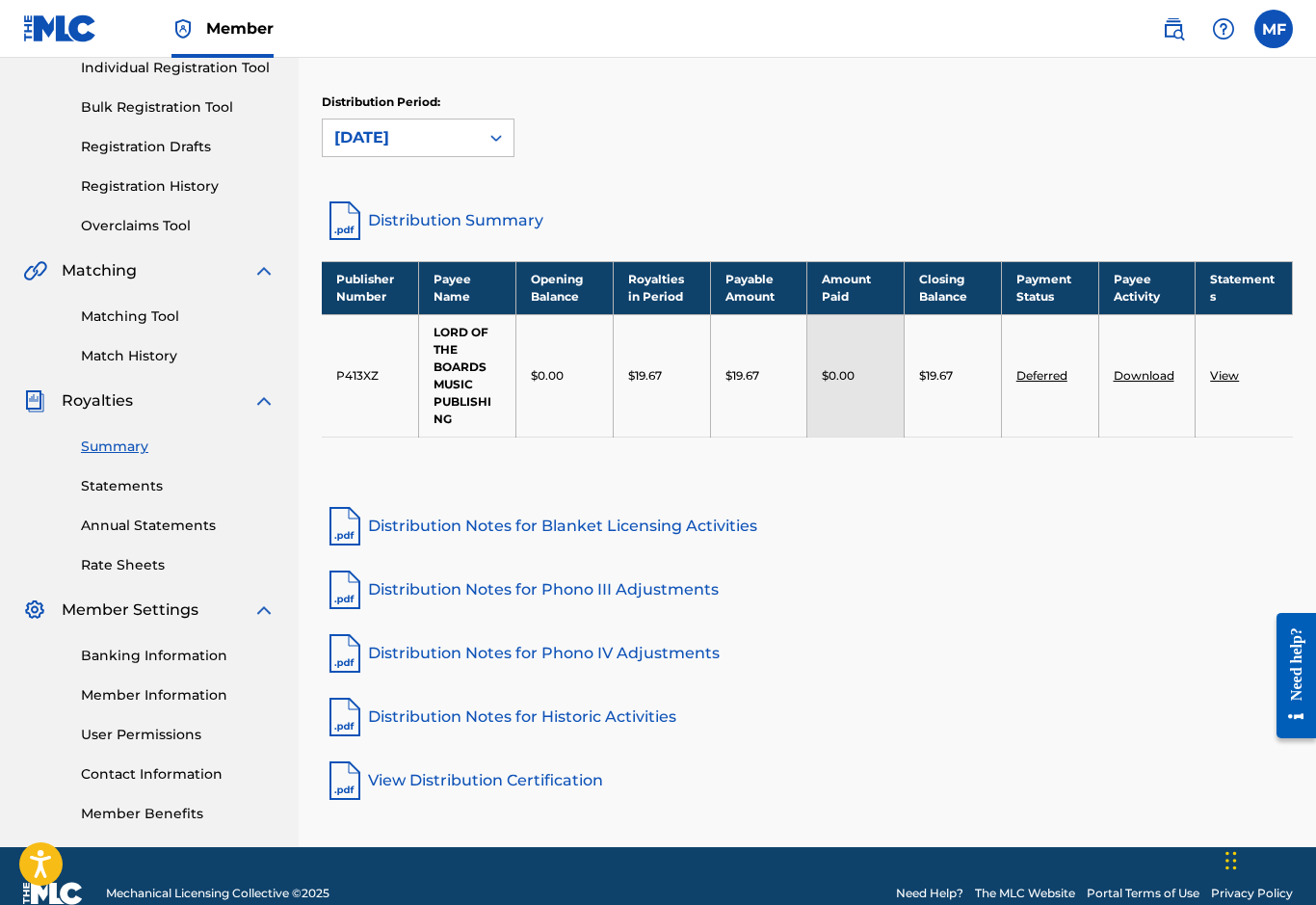
click at [105, 779] on link "Contact Information" at bounding box center [178, 775] width 195 height 20
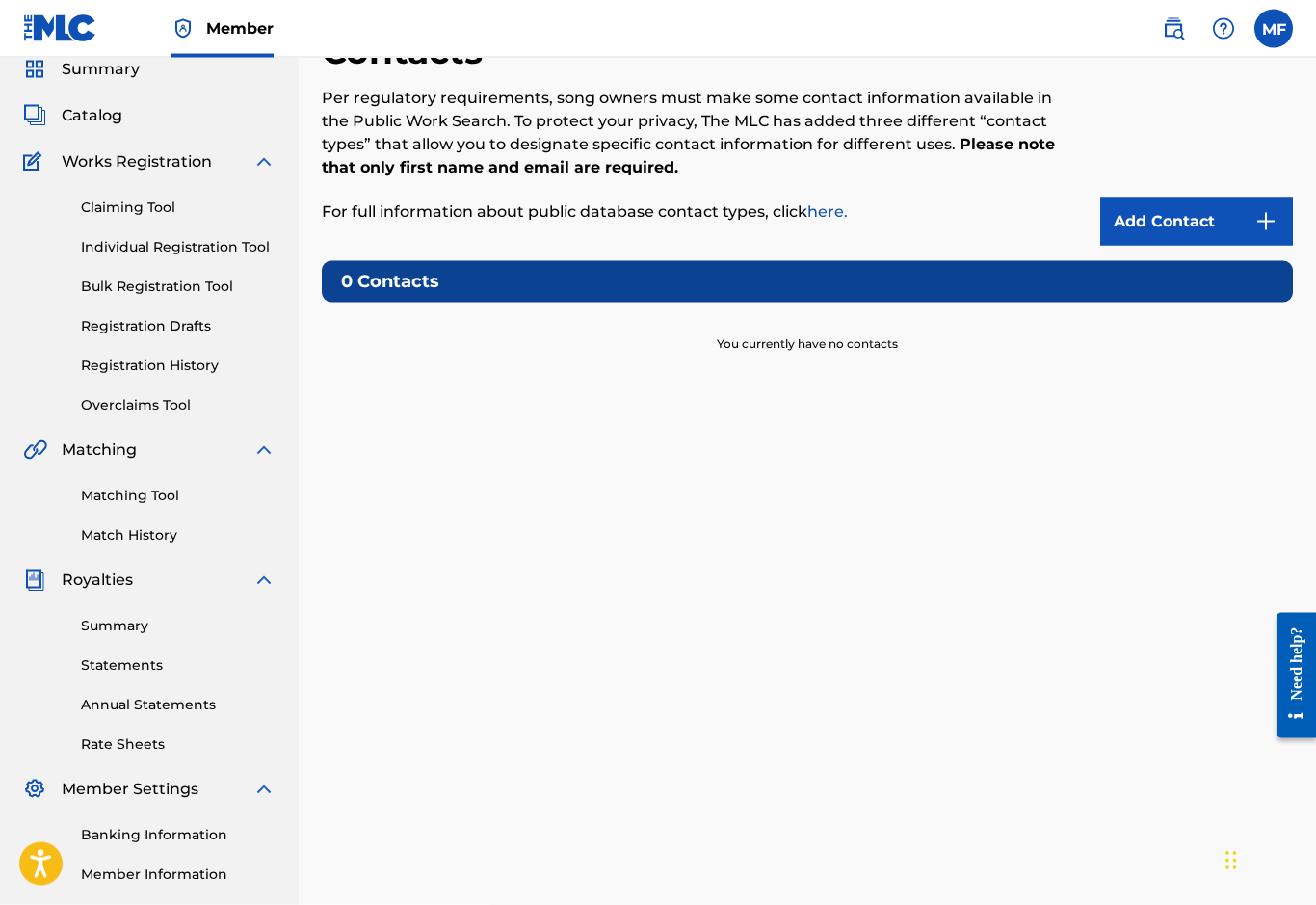
scroll to position [256, 0]
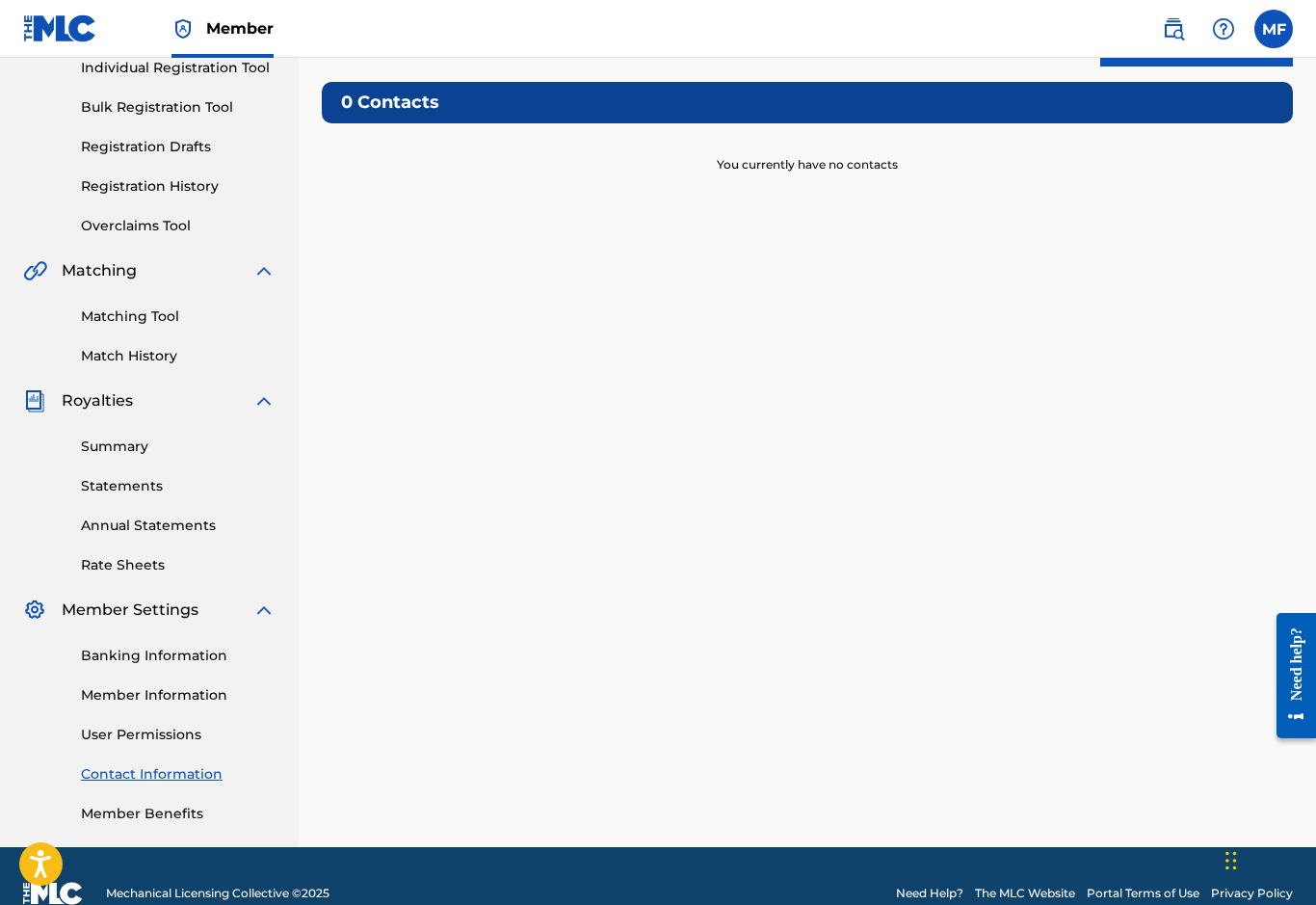
click at [110, 818] on link "Member Benefits" at bounding box center [178, 814] width 195 height 20
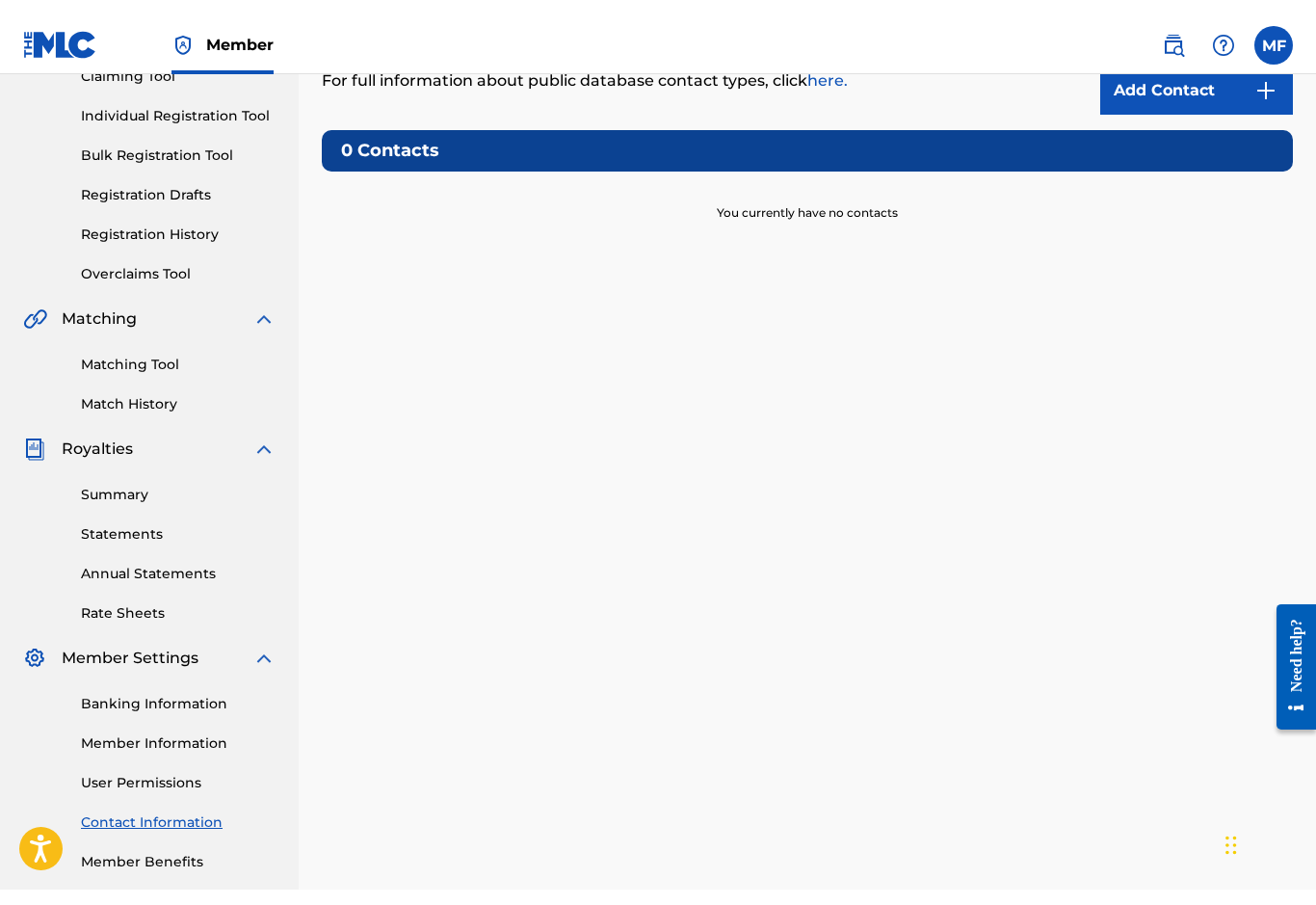
scroll to position [258, 0]
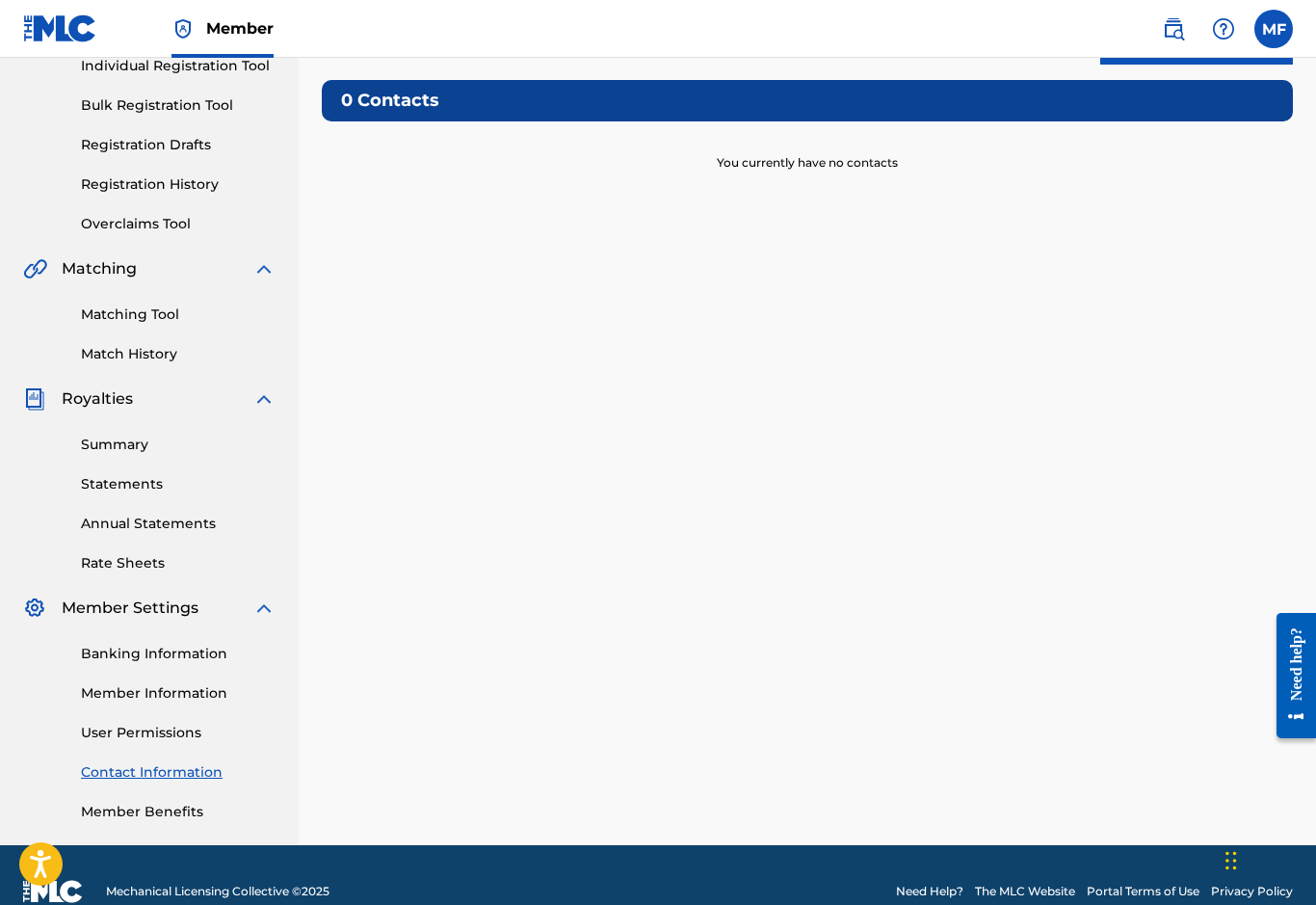
click at [110, 741] on link "User Permissions" at bounding box center [178, 733] width 195 height 20
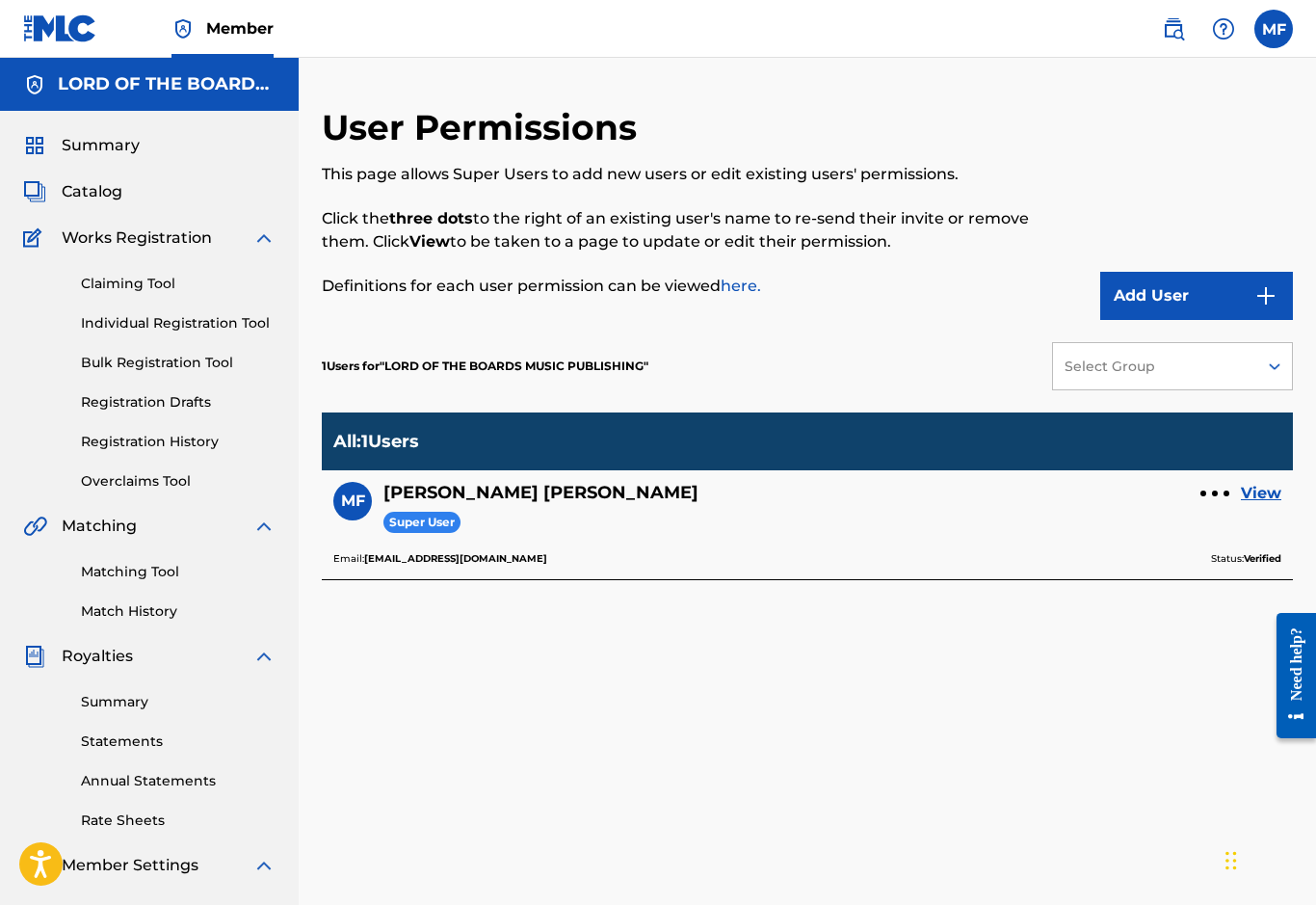
click at [110, 780] on link "Annual Statements" at bounding box center [178, 782] width 195 height 20
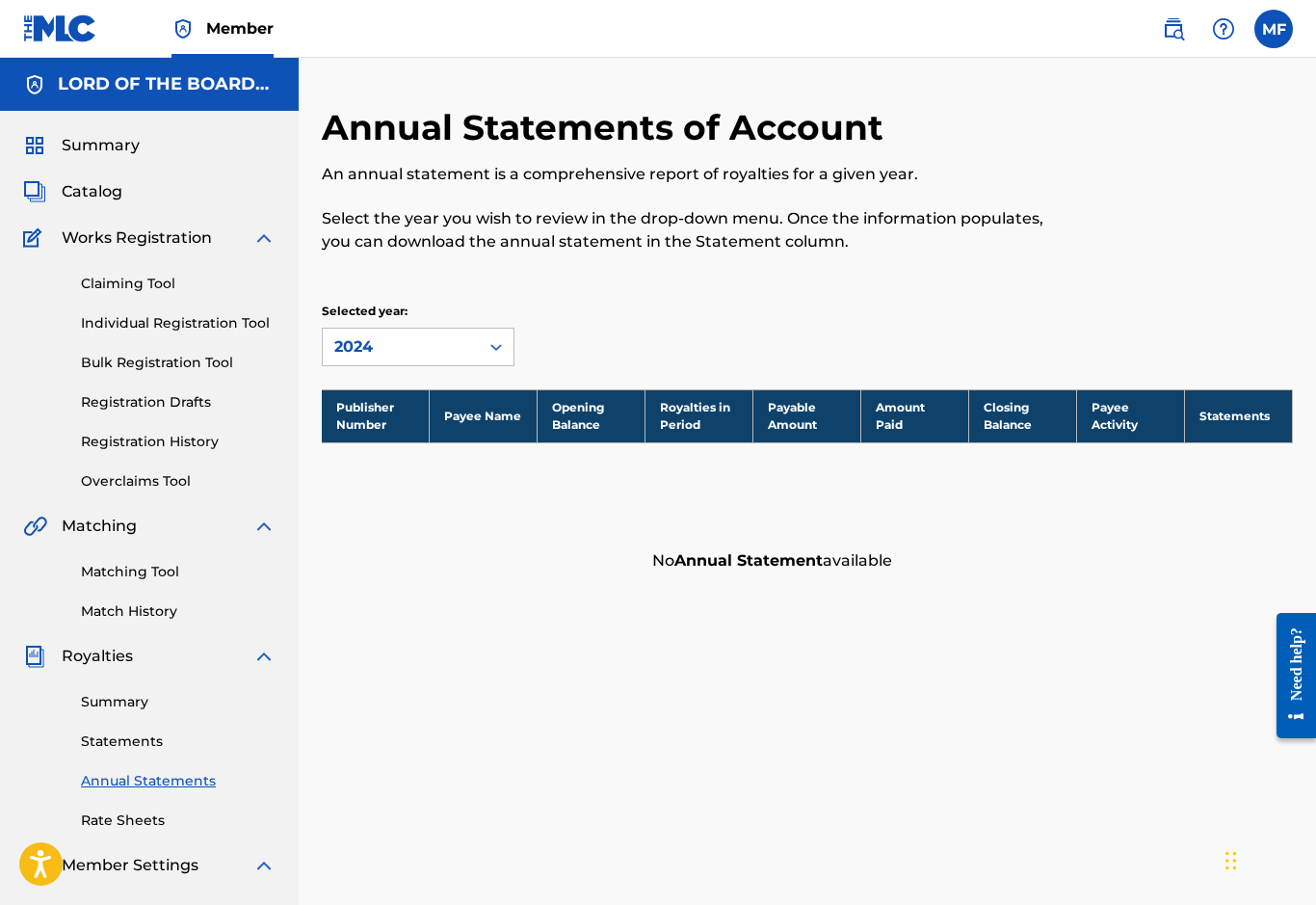
click at [97, 744] on link "Statements" at bounding box center [178, 742] width 195 height 20
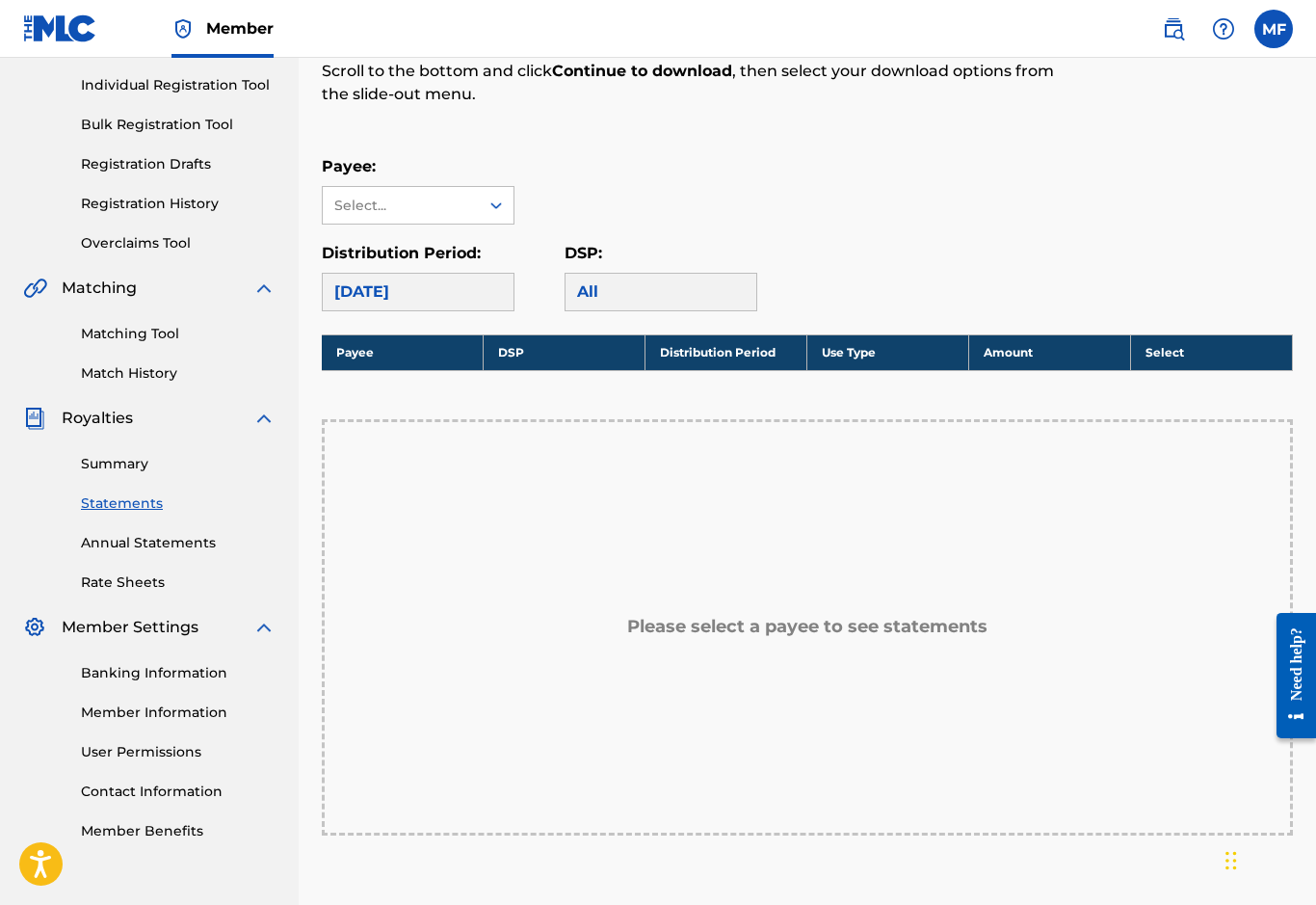
scroll to position [236, 0]
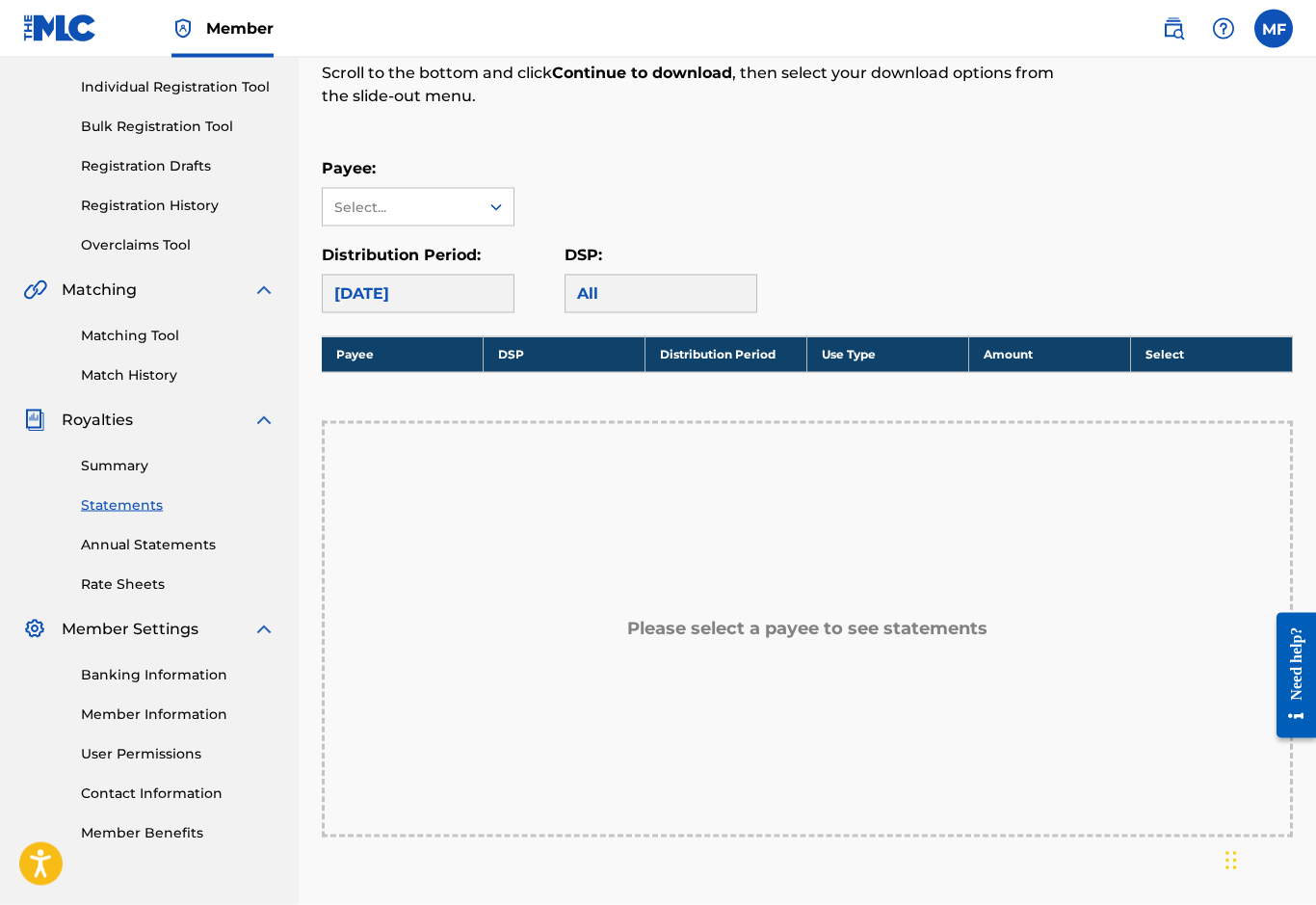
click at [600, 293] on div "All" at bounding box center [661, 293] width 193 height 39
click at [645, 156] on div "Payee: Select..." at bounding box center [807, 191] width 971 height 70
click at [103, 712] on link "Member Information" at bounding box center [178, 714] width 195 height 20
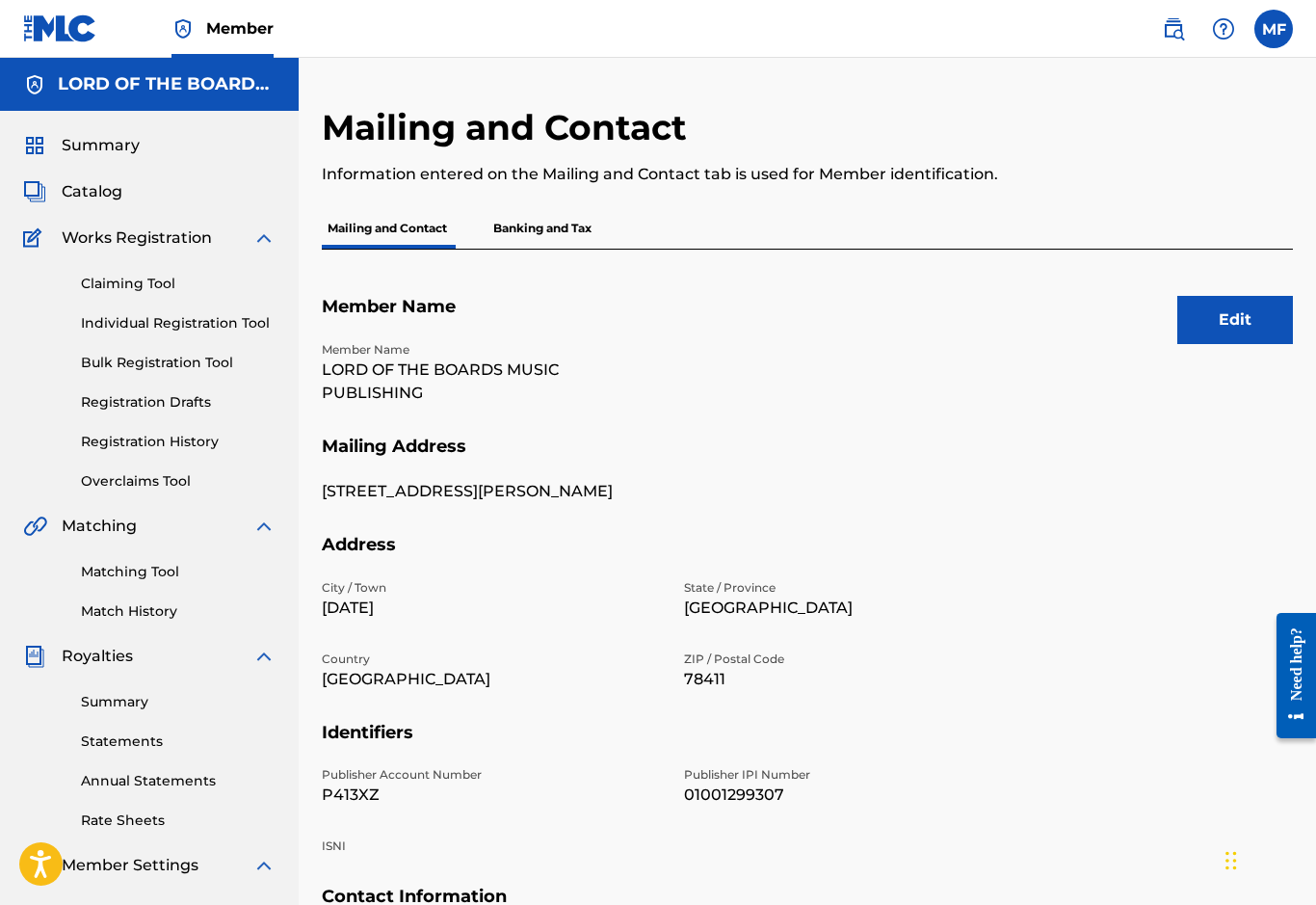
click at [543, 230] on p "Banking and Tax" at bounding box center [543, 228] width 110 height 41
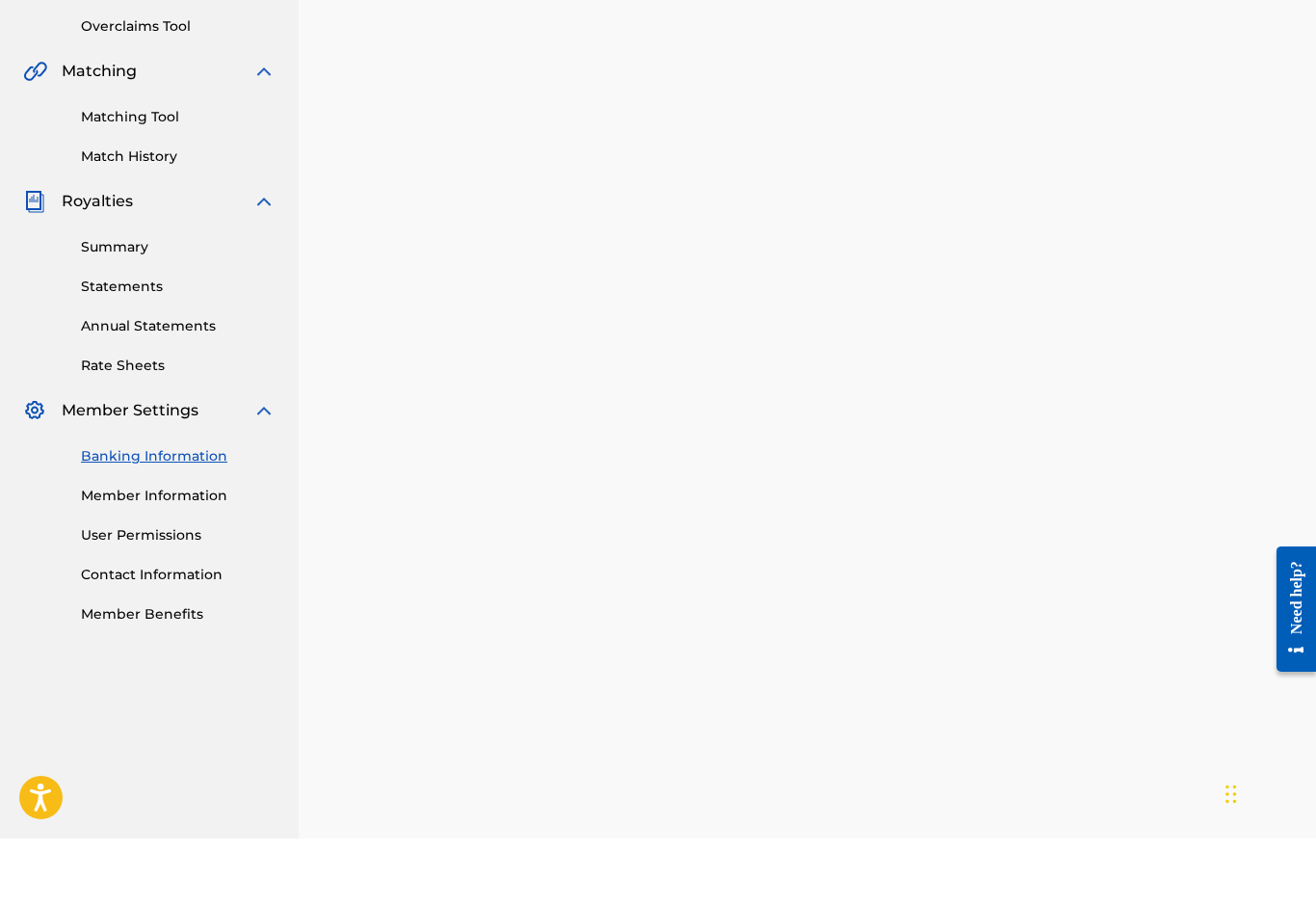
scroll to position [456, 0]
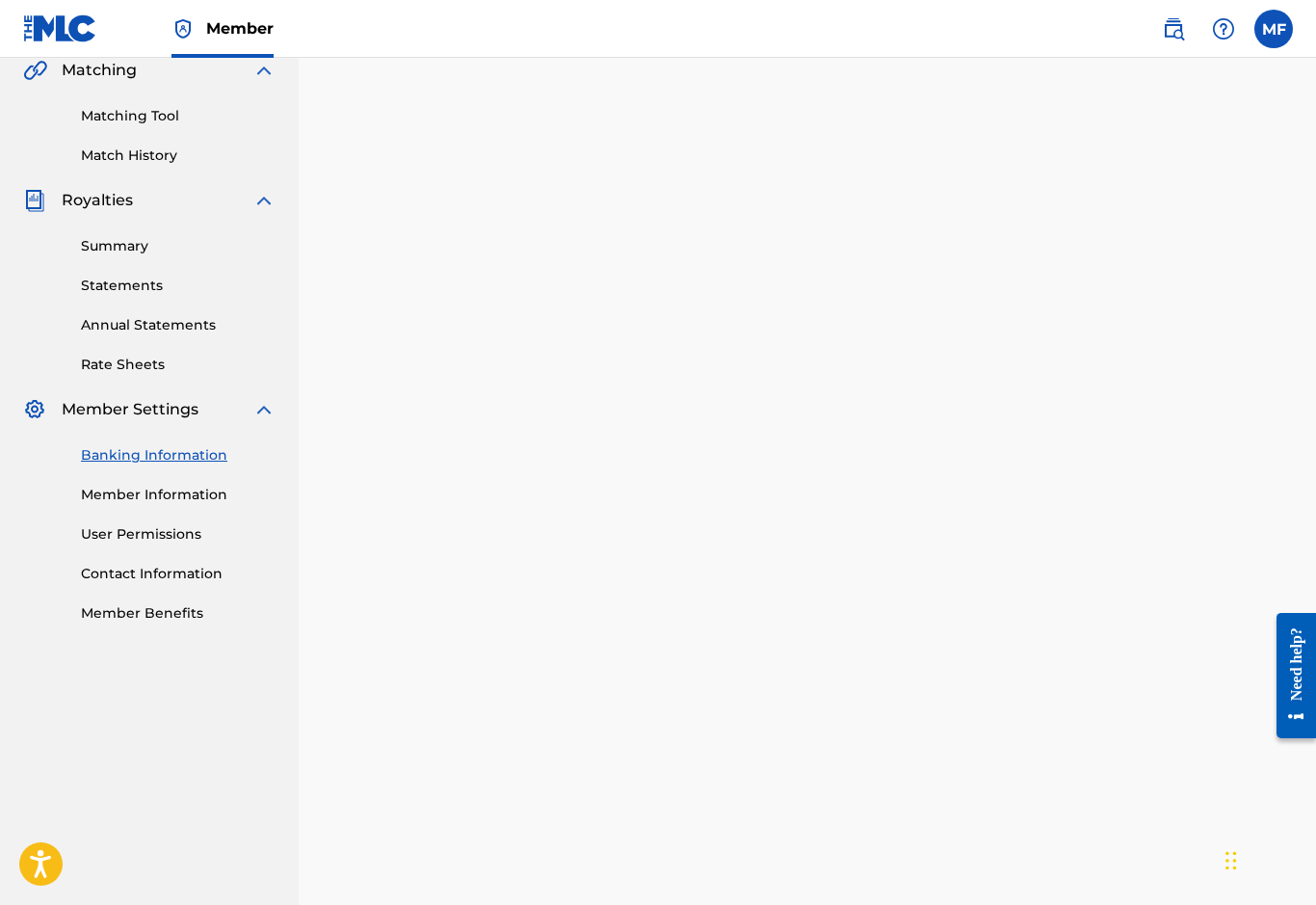
click at [1282, 40] on label at bounding box center [1273, 29] width 39 height 39
click at [1274, 29] on input "MF [PERSON_NAME] [EMAIL_ADDRESS][DOMAIN_NAME] Notification Preferences Profile …" at bounding box center [1274, 29] width 0 height 0
click at [1107, 276] on p "Log out" at bounding box center [1087, 272] width 46 height 17
click at [1274, 29] on input "MF [PERSON_NAME] [EMAIL_ADDRESS][DOMAIN_NAME] Notification Preferences Profile …" at bounding box center [1274, 29] width 0 height 0
